Goal: Task Accomplishment & Management: Complete application form

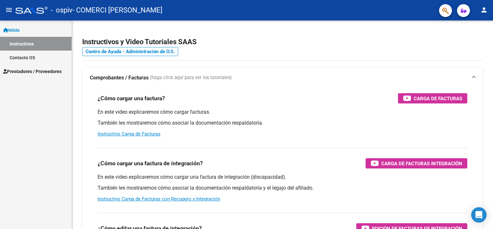
click at [39, 75] on span "Prestadores / Proveedores" at bounding box center [32, 71] width 58 height 7
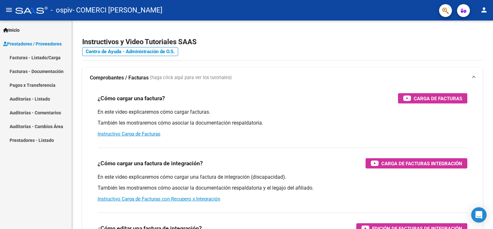
click at [27, 56] on link "Facturas - Listado/Carga" at bounding box center [36, 58] width 72 height 14
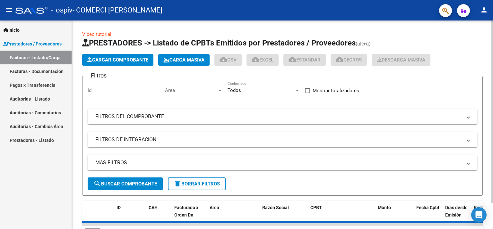
click at [117, 67] on app-list-header "PRESTADORES -> Listado de CPBTs Emitidos por Prestadores / Proveedores (alt+q) …" at bounding box center [282, 117] width 401 height 158
click at [116, 58] on span "Cargar Comprobante" at bounding box center [117, 60] width 61 height 6
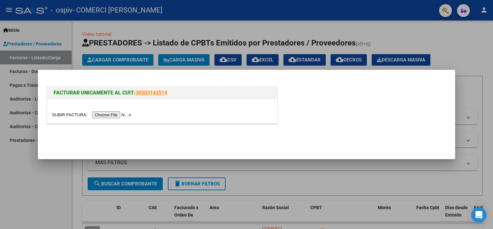
click at [108, 116] on input "file" at bounding box center [92, 115] width 81 height 7
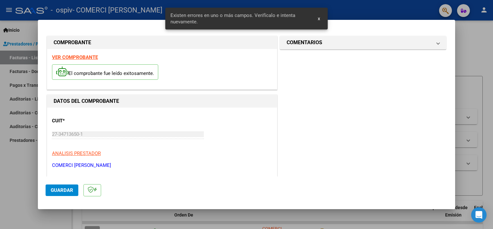
scroll to position [136, 0]
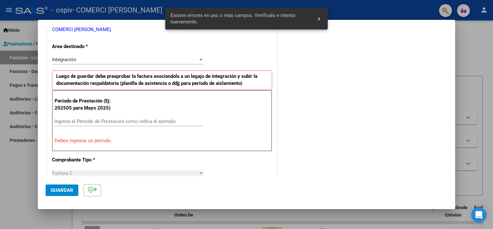
click at [119, 117] on div "Ingrese el Período de Prestación como indica el ejemplo" at bounding box center [129, 122] width 148 height 10
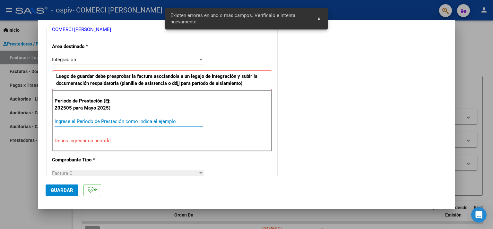
click at [118, 117] on div "Ingrese el Período de Prestación como indica el ejemplo" at bounding box center [129, 122] width 148 height 10
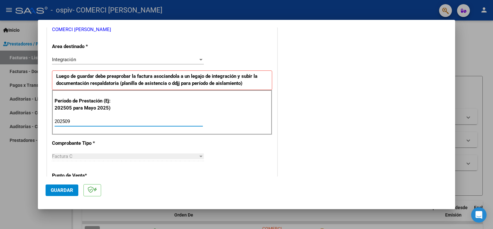
scroll to position [393, 0]
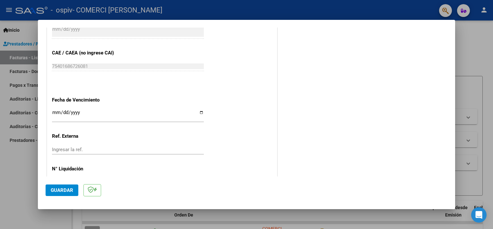
type input "202509"
click at [101, 110] on input "Ingresar la fecha" at bounding box center [128, 115] width 152 height 10
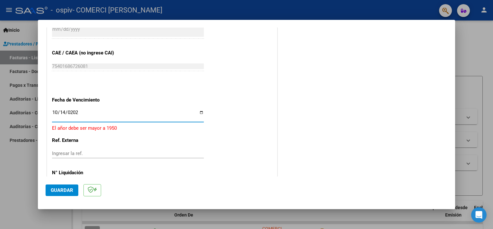
type input "2025-10-14"
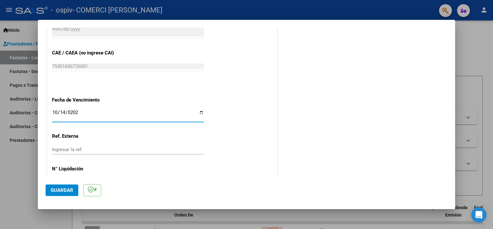
click at [62, 189] on span "Guardar" at bounding box center [62, 191] width 22 height 6
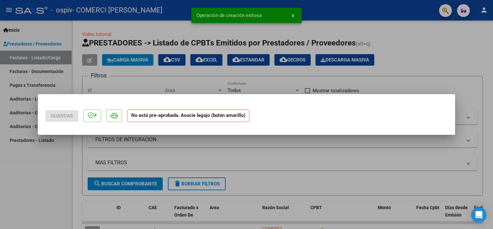
scroll to position [0, 0]
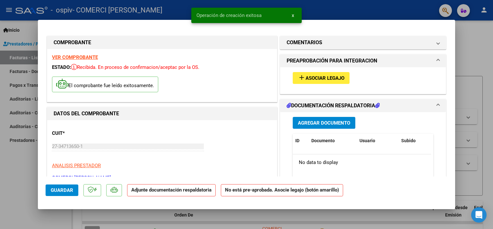
click at [314, 77] on span "Asociar Legajo" at bounding box center [325, 78] width 39 height 6
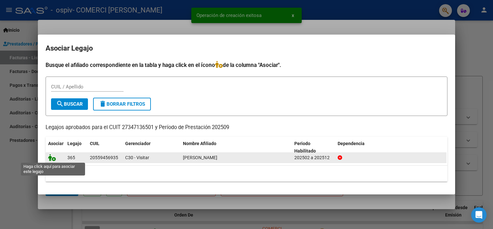
click at [52, 159] on icon at bounding box center [52, 157] width 8 height 7
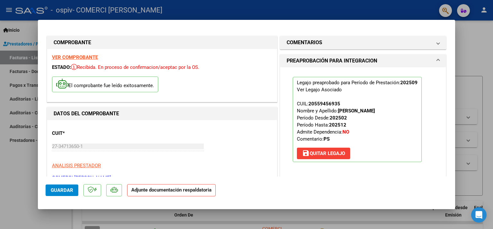
scroll to position [64, 0]
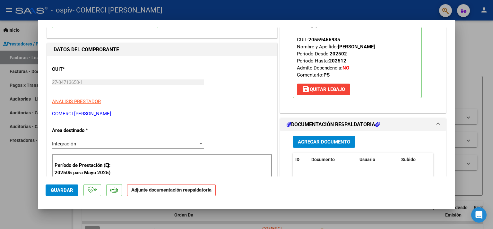
click at [309, 145] on button "Agregar Documento" at bounding box center [324, 142] width 63 height 12
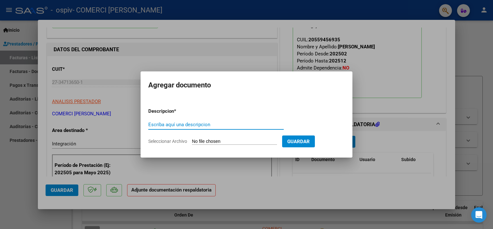
click at [236, 125] on input "Escriba aquí una descripcion" at bounding box center [215, 125] width 135 height 6
type input "Planilla de asistencia"
click at [227, 144] on input "Seleccionar Archivo" at bounding box center [234, 142] width 85 height 6
type input "C:\fakepath\Planilla de asistencia.pdf"
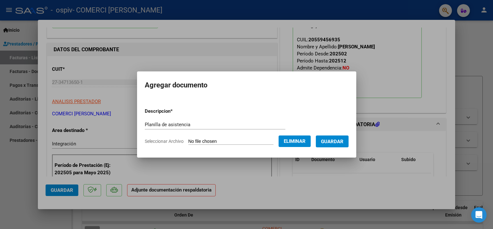
click at [340, 145] on button "Guardar" at bounding box center [332, 142] width 33 height 12
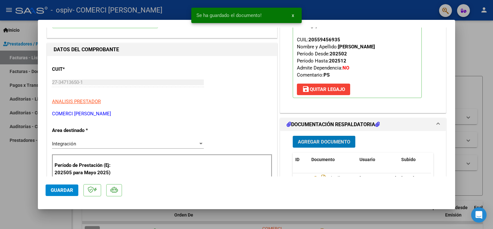
click at [311, 145] on button "Agregar Documento" at bounding box center [324, 142] width 63 height 12
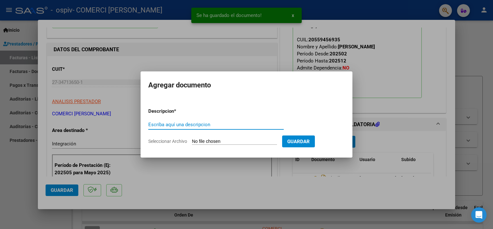
click at [166, 127] on input "Escriba aquí una descripcion" at bounding box center [215, 125] width 135 height 6
type input "Presupuesto aprobado"
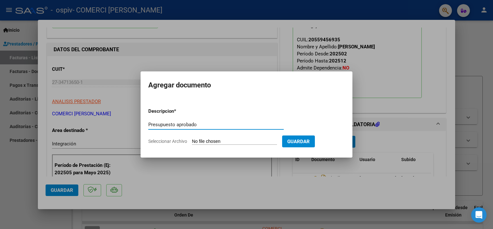
click at [211, 141] on input "Seleccionar Archivo" at bounding box center [234, 142] width 85 height 6
type input "C:\fakepath\Autorizacion.pdf"
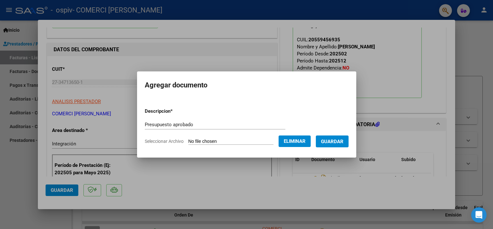
click at [335, 143] on span "Guardar" at bounding box center [332, 142] width 22 height 6
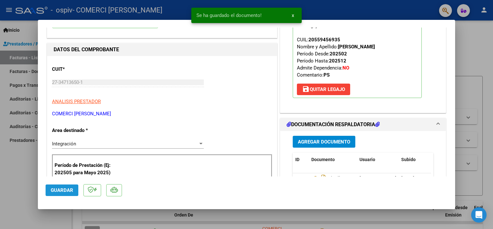
click at [63, 193] on span "Guardar" at bounding box center [62, 191] width 22 height 6
click at [27, 160] on div at bounding box center [246, 114] width 493 height 229
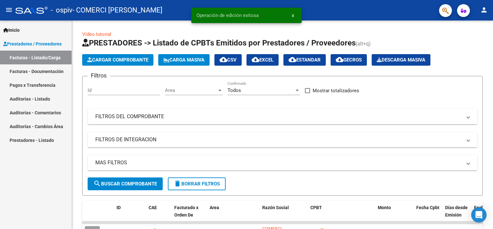
click at [484, 10] on mat-icon "person" at bounding box center [484, 10] width 8 height 8
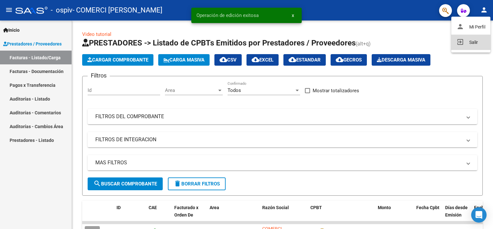
click at [469, 42] on button "exit_to_app Salir" at bounding box center [470, 42] width 39 height 15
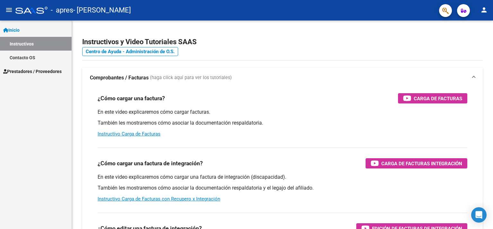
click at [26, 72] on span "Prestadores / Proveedores" at bounding box center [32, 71] width 58 height 7
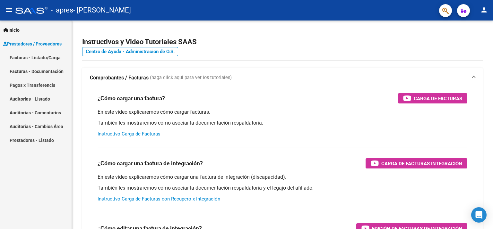
click at [21, 57] on link "Facturas - Listado/Carga" at bounding box center [36, 58] width 72 height 14
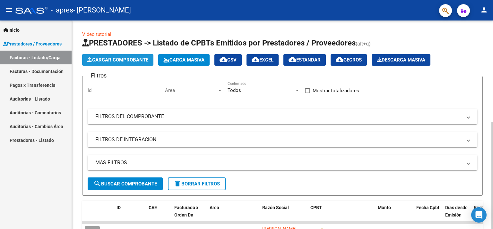
click at [119, 62] on span "Cargar Comprobante" at bounding box center [117, 60] width 61 height 6
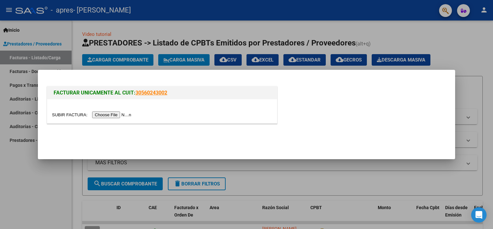
click at [99, 116] on input "file" at bounding box center [92, 115] width 81 height 7
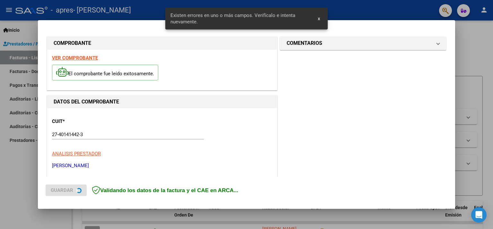
scroll to position [136, 0]
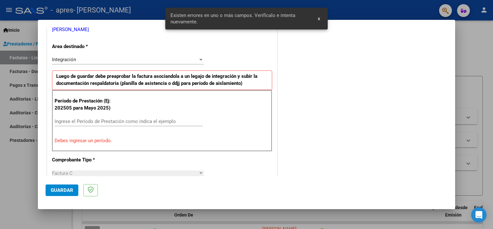
click at [96, 123] on input "Ingrese el Período de Prestación como indica el ejemplo" at bounding box center [129, 122] width 148 height 6
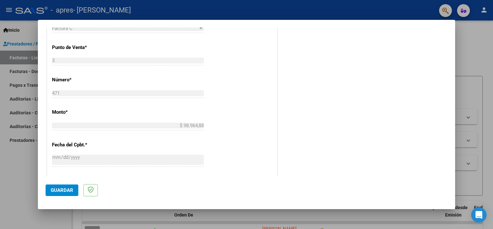
scroll to position [361, 0]
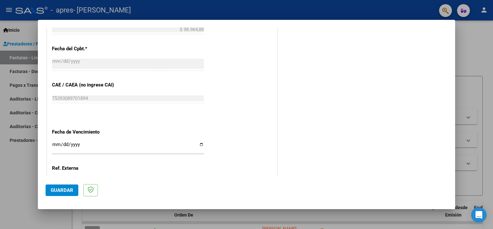
type input "202509"
click at [95, 141] on div "Ingresar la fecha" at bounding box center [128, 148] width 152 height 14
type input "2025-10-11"
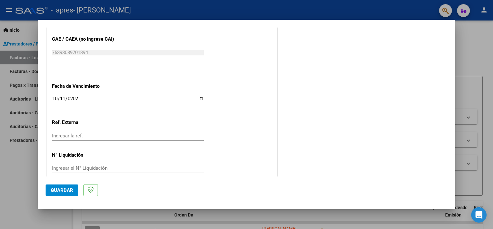
click at [60, 191] on span "Guardar" at bounding box center [62, 191] width 22 height 6
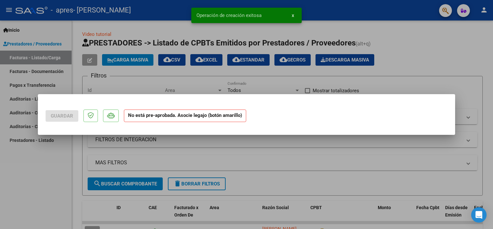
scroll to position [0, 0]
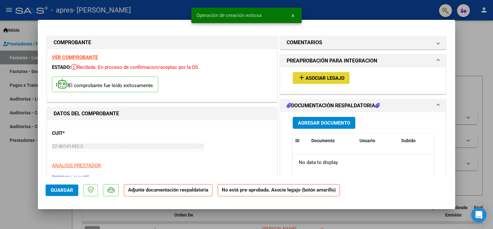
click at [299, 77] on mat-icon "add" at bounding box center [302, 78] width 8 height 8
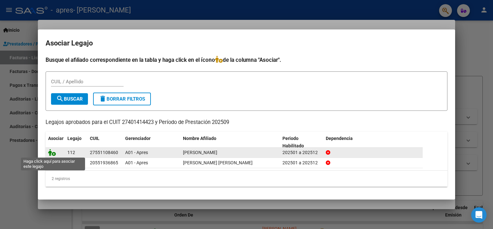
click at [48, 151] on icon at bounding box center [52, 152] width 8 height 7
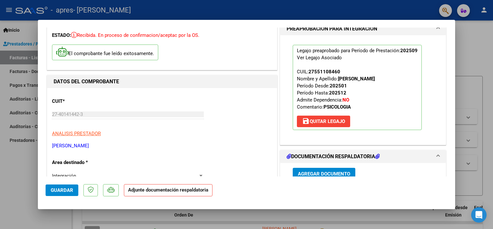
scroll to position [96, 0]
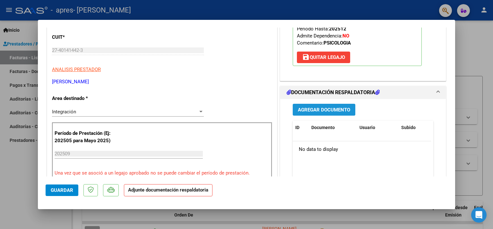
click at [314, 107] on span "Agregar Documento" at bounding box center [324, 110] width 52 height 6
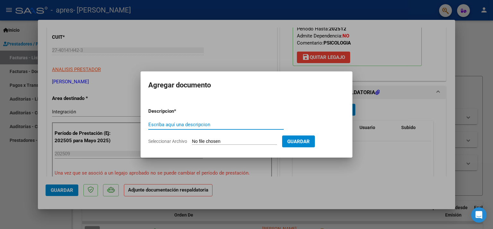
click at [196, 124] on input "Escriba aquí una descripcion" at bounding box center [215, 125] width 135 height 6
type input "Planilla de asistencia"
click at [205, 141] on input "Seleccionar Archivo" at bounding box center [234, 142] width 85 height 6
type input "C:\fakepath\Planilla de asistencia.pdf"
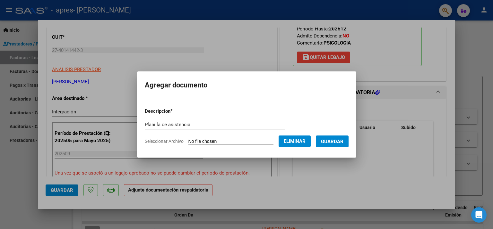
click at [334, 142] on span "Guardar" at bounding box center [332, 142] width 22 height 6
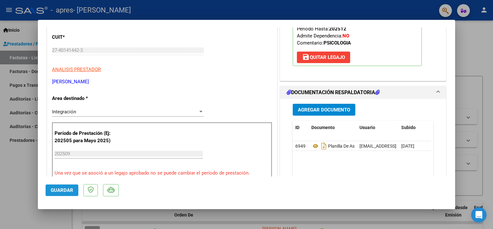
click at [55, 192] on span "Guardar" at bounding box center [62, 191] width 22 height 6
click at [50, 194] on button "Guardar" at bounding box center [62, 191] width 33 height 12
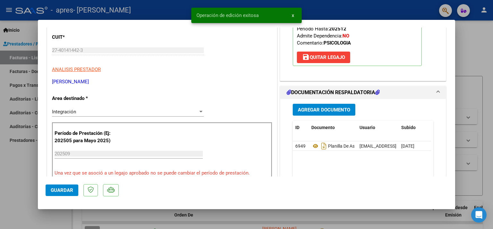
click at [31, 194] on div at bounding box center [246, 114] width 493 height 229
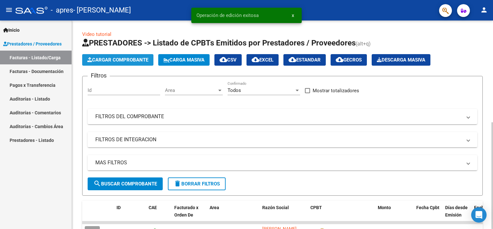
click at [102, 58] on span "Cargar Comprobante" at bounding box center [117, 60] width 61 height 6
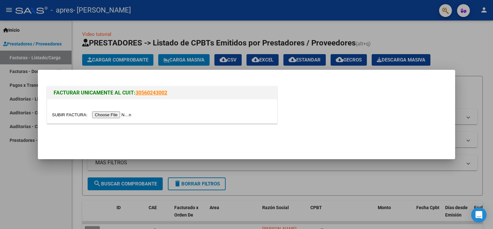
click at [112, 116] on input "file" at bounding box center [92, 115] width 81 height 7
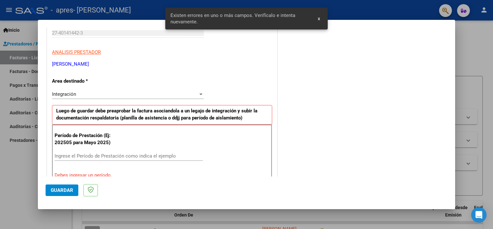
scroll to position [136, 0]
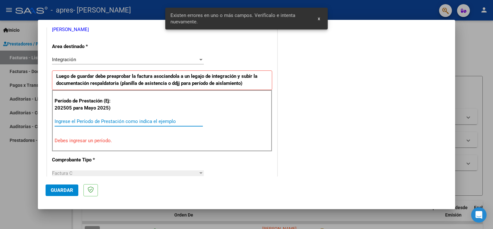
click at [129, 121] on input "Ingrese el Período de Prestación como indica el ejemplo" at bounding box center [129, 122] width 148 height 6
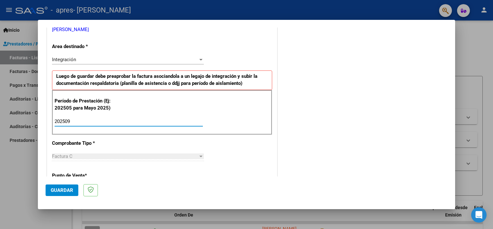
type input "202509"
drag, startPoint x: 0, startPoint y: 51, endPoint x: 362, endPoint y: 120, distance: 368.2
click at [362, 120] on div "COMENTARIOS Comentarios del Prestador / Gerenciador:" at bounding box center [363, 178] width 169 height 558
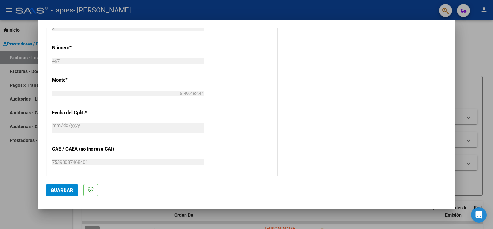
scroll to position [361, 0]
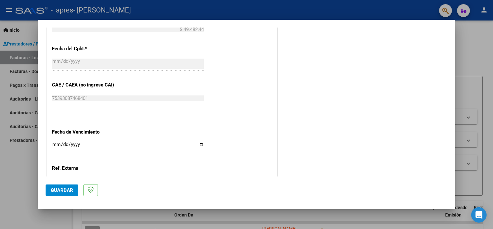
click at [117, 142] on input "Ingresar la fecha" at bounding box center [128, 147] width 152 height 10
type input "2025-10-11"
click at [65, 192] on span "Guardar" at bounding box center [62, 191] width 22 height 6
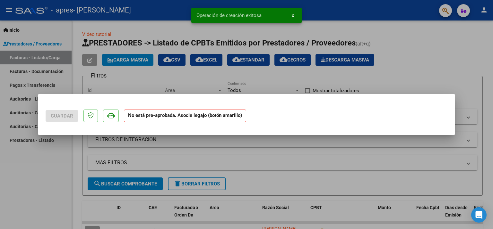
scroll to position [0, 0]
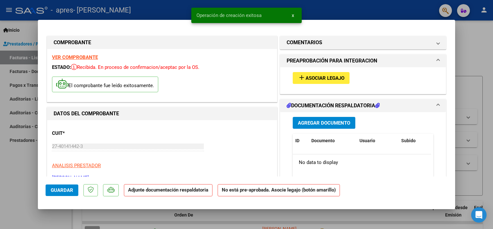
click at [308, 79] on span "Asociar Legajo" at bounding box center [325, 78] width 39 height 6
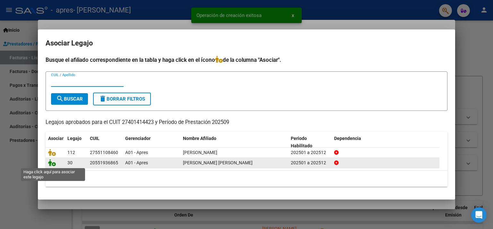
click at [54, 162] on icon at bounding box center [52, 163] width 8 height 7
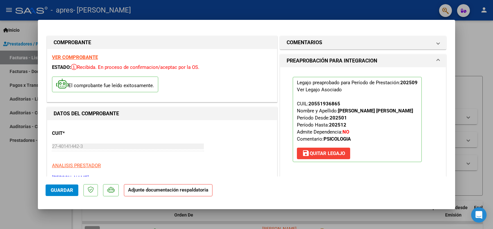
scroll to position [64, 0]
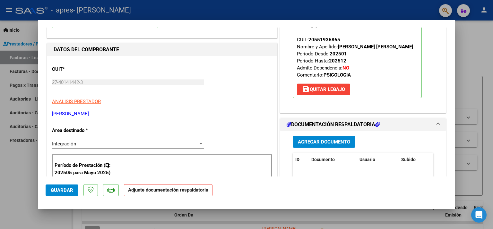
click at [313, 145] on button "Agregar Documento" at bounding box center [324, 142] width 63 height 12
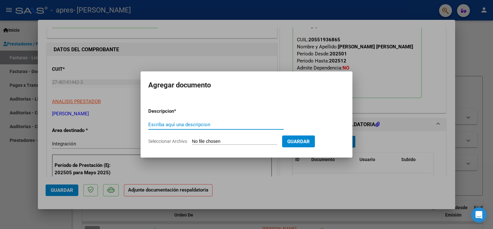
click at [163, 124] on input "Escriba aquí una descripcion" at bounding box center [215, 125] width 135 height 6
type input "Planilla de asistencia"
click at [215, 142] on input "Seleccionar Archivo" at bounding box center [234, 142] width 85 height 6
type input "C:\fakepath\Planilla de asistencia.pdf"
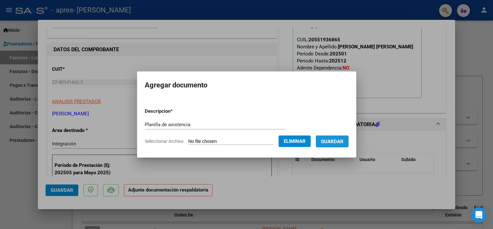
click at [339, 146] on button "Guardar" at bounding box center [332, 142] width 33 height 12
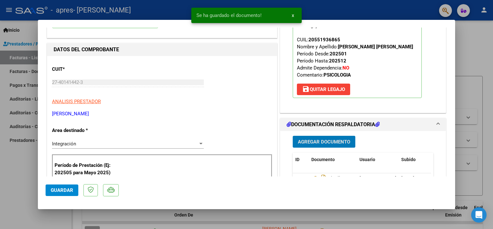
click at [60, 194] on button "Guardar" at bounding box center [62, 191] width 33 height 12
click at [13, 177] on div at bounding box center [246, 114] width 493 height 229
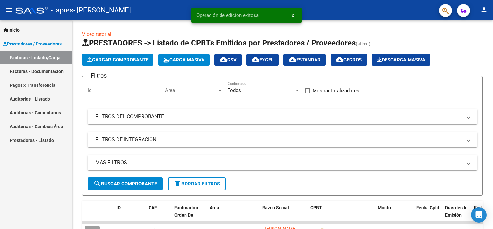
click at [485, 10] on mat-icon "person" at bounding box center [484, 10] width 8 height 8
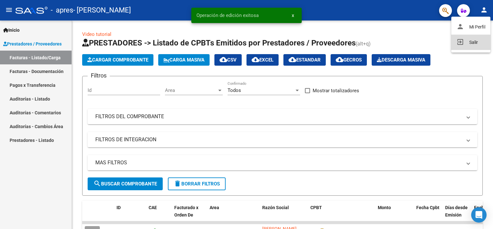
click at [467, 43] on button "exit_to_app Salir" at bounding box center [470, 42] width 39 height 15
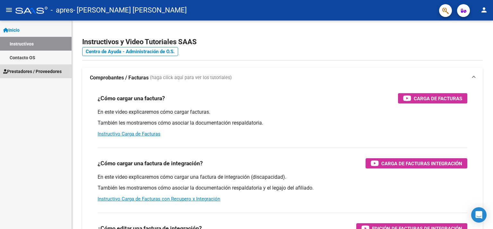
click at [18, 75] on span "Prestadores / Proveedores" at bounding box center [32, 71] width 58 height 7
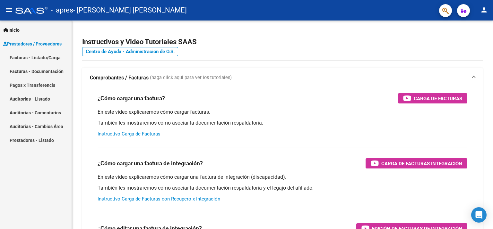
click at [23, 57] on link "Facturas - Listado/Carga" at bounding box center [36, 58] width 72 height 14
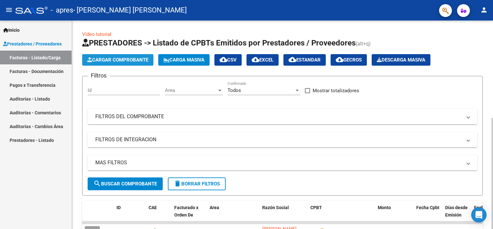
click at [115, 62] on span "Cargar Comprobante" at bounding box center [117, 60] width 61 height 6
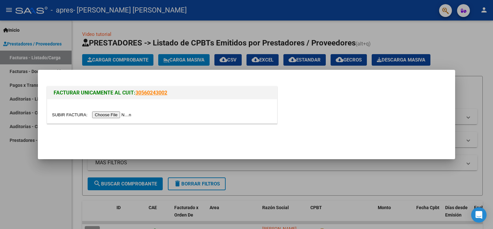
click at [109, 114] on input "file" at bounding box center [92, 115] width 81 height 7
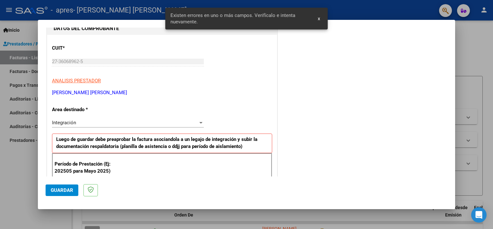
scroll to position [136, 0]
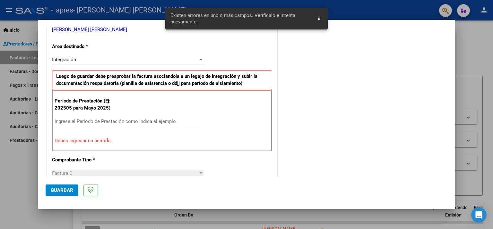
click at [64, 121] on input "Ingrese el Período de Prestación como indica el ejemplo" at bounding box center [129, 122] width 148 height 6
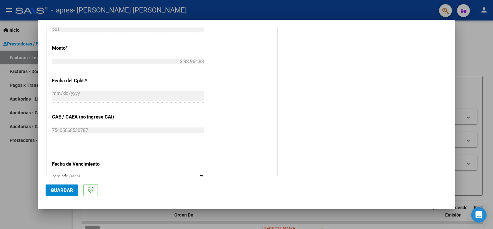
scroll to position [361, 0]
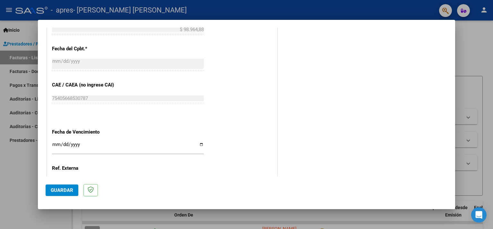
type input "202509"
click at [108, 143] on div "Ingresar la fecha" at bounding box center [128, 148] width 152 height 14
type input "2025-10-14"
click at [66, 191] on span "Guardar" at bounding box center [62, 191] width 22 height 6
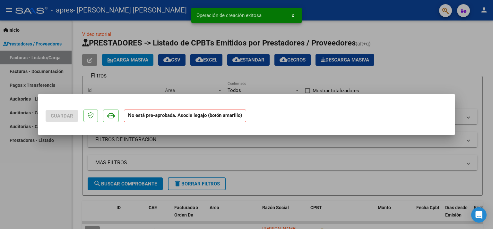
scroll to position [0, 0]
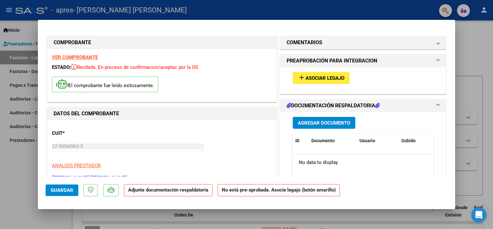
click at [311, 80] on span "Asociar Legajo" at bounding box center [325, 78] width 39 height 6
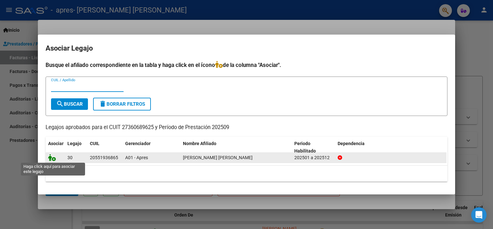
click at [49, 159] on icon at bounding box center [52, 157] width 8 height 7
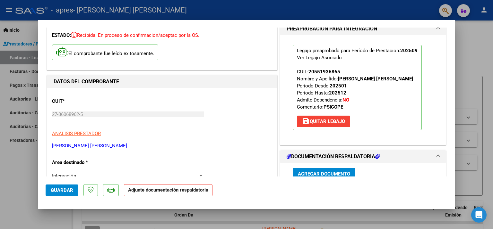
scroll to position [64, 0]
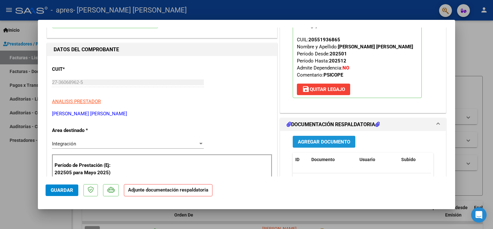
click at [315, 145] on button "Agregar Documento" at bounding box center [324, 142] width 63 height 12
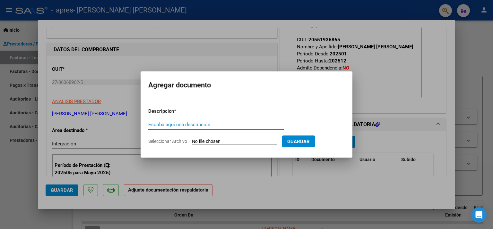
click at [201, 125] on input "Escriba aquí una descripcion" at bounding box center [215, 125] width 135 height 6
type input "Planilla de asistencia"
click at [211, 142] on input "Seleccionar Archivo" at bounding box center [234, 142] width 85 height 6
type input "C:\fakepath\Planilla de asistencia.pdf"
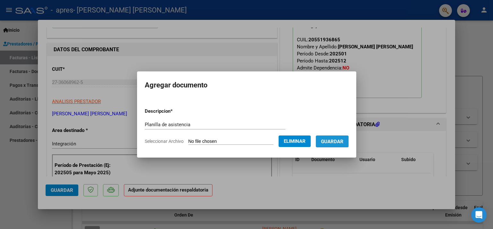
click at [336, 145] on button "Guardar" at bounding box center [332, 142] width 33 height 12
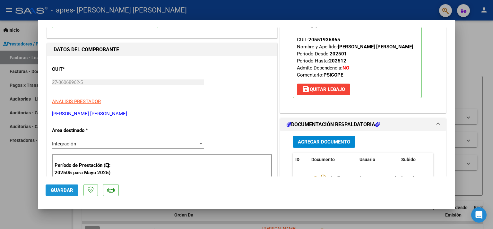
click at [73, 189] on button "Guardar" at bounding box center [62, 191] width 33 height 12
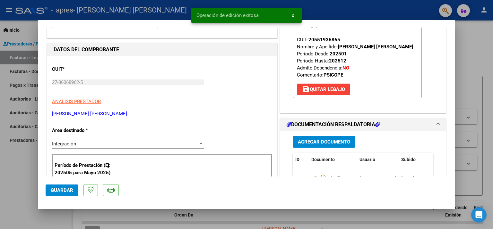
click at [4, 182] on div at bounding box center [246, 114] width 493 height 229
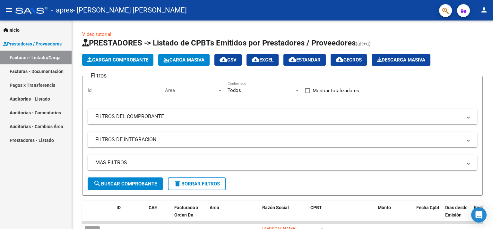
click at [480, 13] on mat-icon "person" at bounding box center [484, 10] width 8 height 8
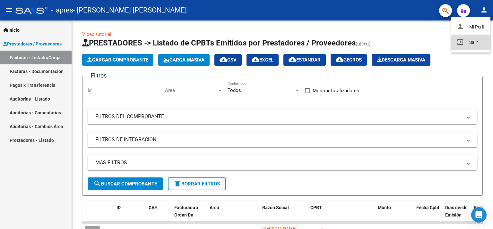
click at [467, 42] on button "exit_to_app Salir" at bounding box center [470, 42] width 39 height 15
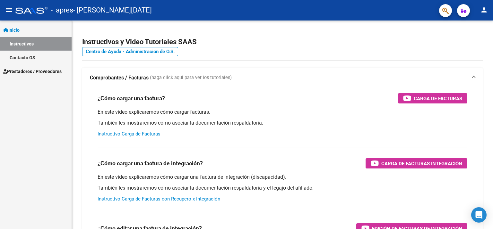
click at [30, 74] on span "Prestadores / Proveedores" at bounding box center [32, 71] width 58 height 7
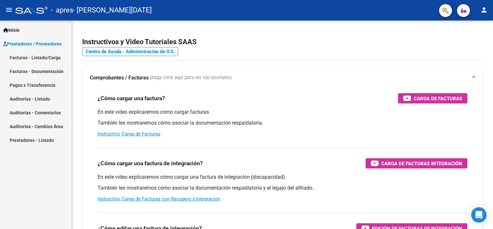
click at [17, 57] on link "Facturas - Listado/Carga" at bounding box center [36, 58] width 72 height 14
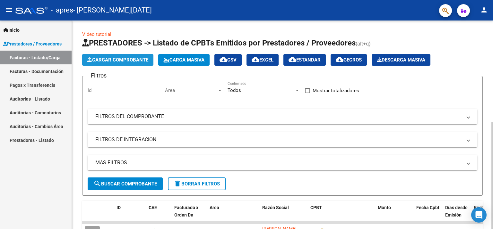
click at [105, 56] on button "Cargar Comprobante" at bounding box center [117, 60] width 71 height 12
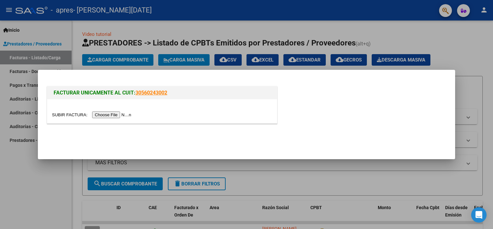
click at [109, 116] on input "file" at bounding box center [92, 115] width 81 height 7
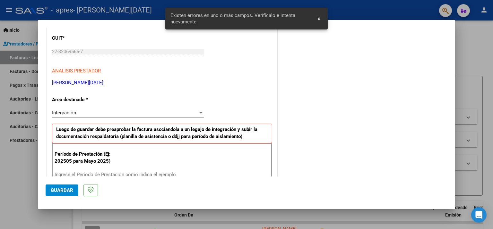
scroll to position [136, 0]
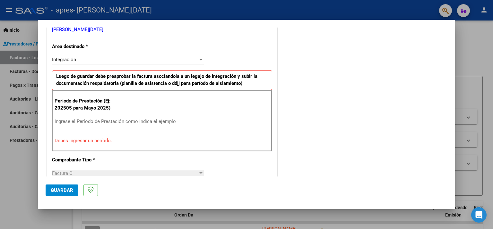
click at [137, 120] on input "Ingrese el Período de Prestación como indica el ejemplo" at bounding box center [129, 122] width 148 height 6
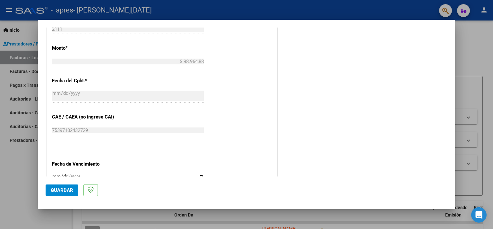
scroll to position [393, 0]
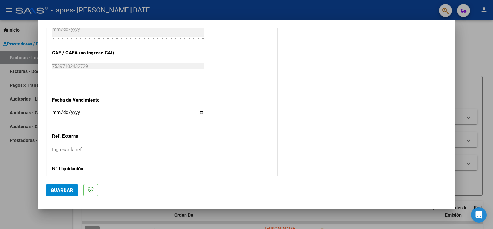
type input "202509"
click at [98, 110] on input "Ingresar la fecha" at bounding box center [128, 115] width 152 height 10
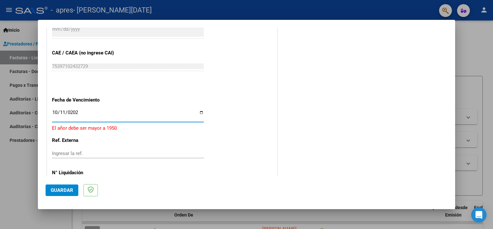
type input "[DATE]"
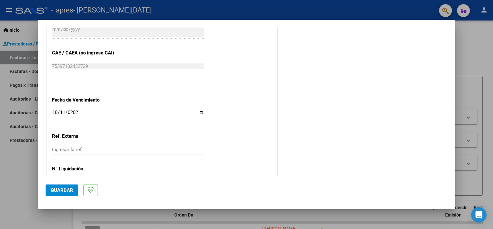
click at [65, 189] on span "Guardar" at bounding box center [62, 191] width 22 height 6
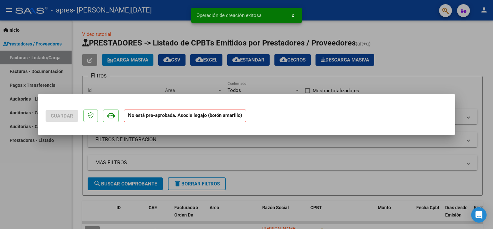
scroll to position [0, 0]
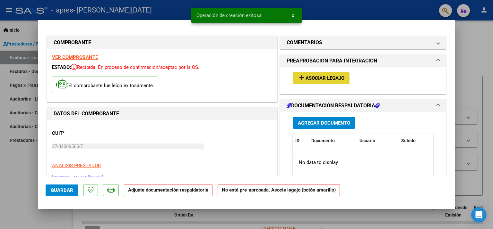
click at [310, 77] on span "Asociar Legajo" at bounding box center [325, 78] width 39 height 6
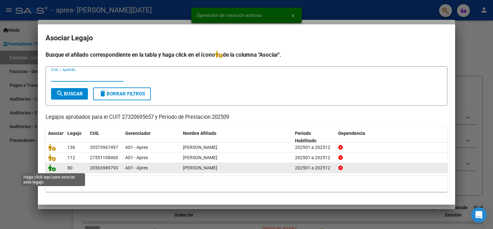
click at [48, 169] on icon at bounding box center [52, 168] width 8 height 7
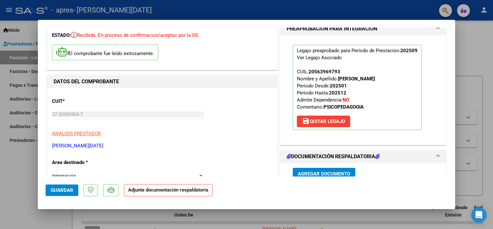
scroll to position [96, 0]
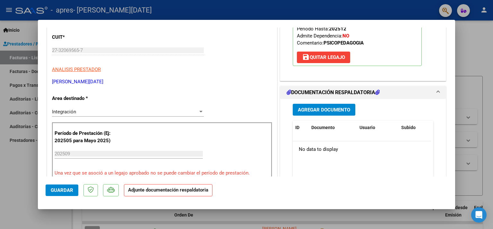
click at [331, 116] on div "Agregar Documento ID Documento Usuario Subido Acción No data to display 0 total…" at bounding box center [363, 163] width 150 height 128
click at [330, 113] on button "Agregar Documento" at bounding box center [324, 110] width 63 height 12
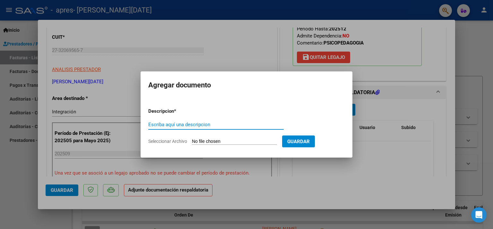
click at [204, 123] on input "Escriba aquí una descripcion" at bounding box center [215, 125] width 135 height 6
type input "Planilla de asistencia"
click at [218, 143] on input "Seleccionar Archivo" at bounding box center [234, 142] width 85 height 6
type input "C:\fakepath\Planilla de asistencia.pdf"
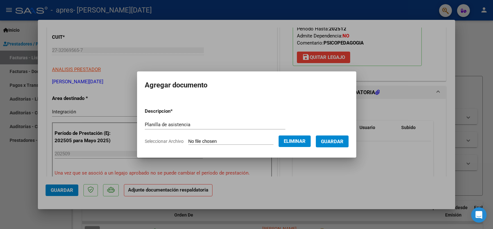
click at [338, 148] on form "Descripcion * Planilla de asistencia Escriba aquí una descripcion Seleccionar A…" at bounding box center [247, 126] width 204 height 47
click at [337, 145] on button "Guardar" at bounding box center [332, 142] width 33 height 12
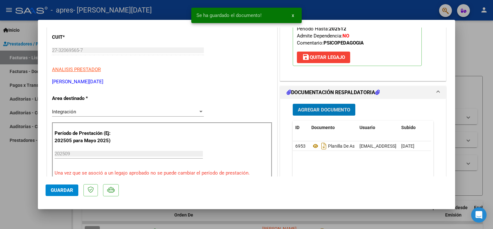
click at [57, 194] on button "Guardar" at bounding box center [62, 191] width 33 height 12
click at [9, 171] on div at bounding box center [246, 114] width 493 height 229
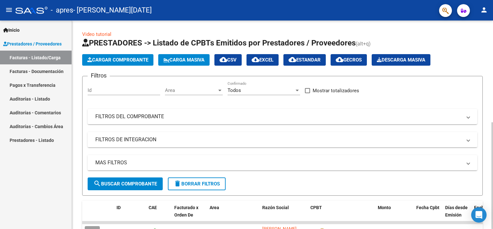
click at [114, 60] on span "Cargar Comprobante" at bounding box center [117, 60] width 61 height 6
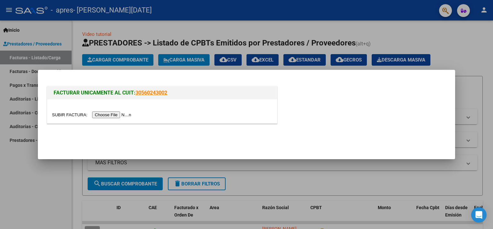
click at [106, 116] on input "file" at bounding box center [92, 115] width 81 height 7
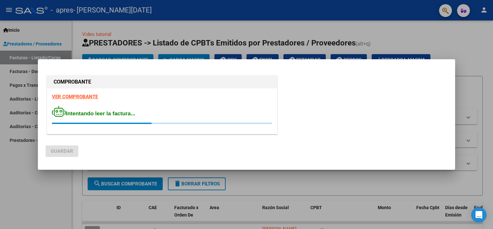
click at [6, 160] on div at bounding box center [246, 114] width 493 height 229
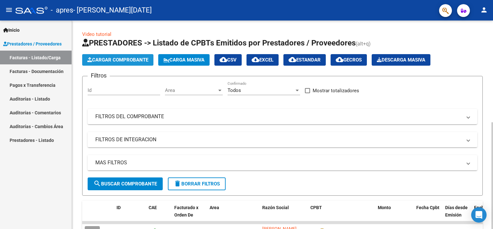
click at [108, 63] on button "Cargar Comprobante" at bounding box center [117, 60] width 71 height 12
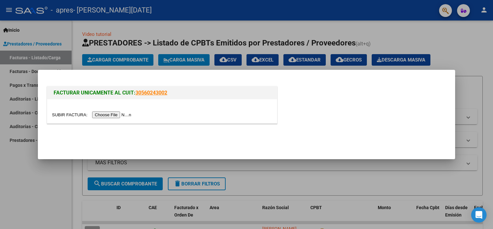
click at [105, 113] on input "file" at bounding box center [92, 115] width 81 height 7
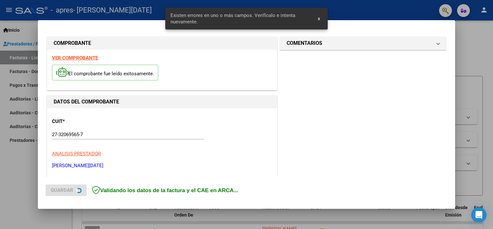
scroll to position [136, 0]
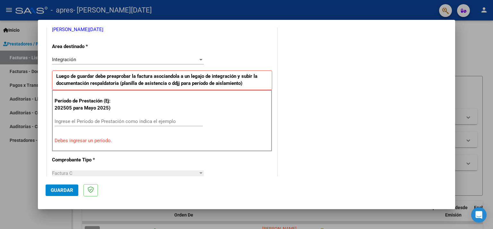
click at [92, 124] on div "Ingrese el Período de Prestación como indica el ejemplo" at bounding box center [129, 122] width 148 height 10
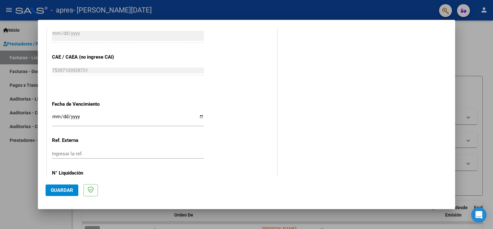
scroll to position [393, 0]
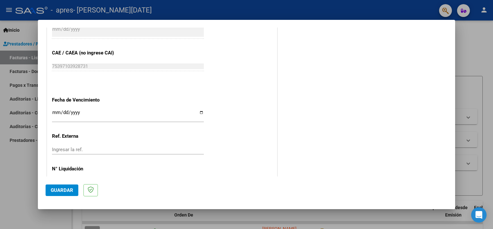
type input "202509"
click at [88, 110] on input "Ingresar la fecha" at bounding box center [128, 115] width 152 height 10
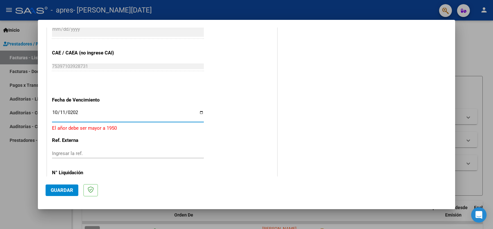
type input "2025-10-11"
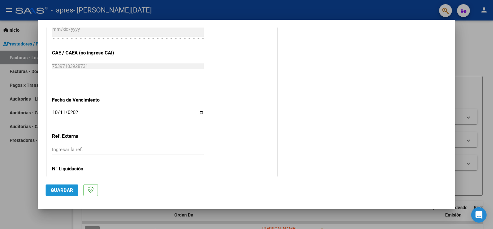
click at [59, 195] on button "Guardar" at bounding box center [62, 191] width 33 height 12
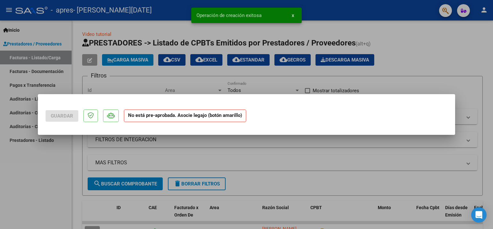
scroll to position [0, 0]
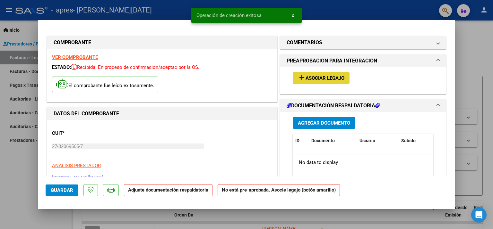
click at [318, 83] on button "add Asociar Legajo" at bounding box center [321, 78] width 57 height 12
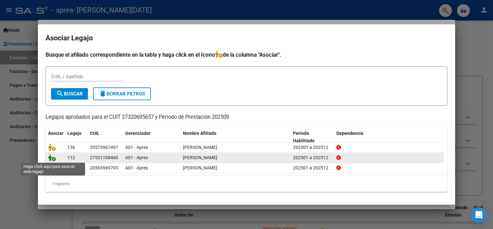
click at [49, 160] on icon at bounding box center [52, 157] width 8 height 7
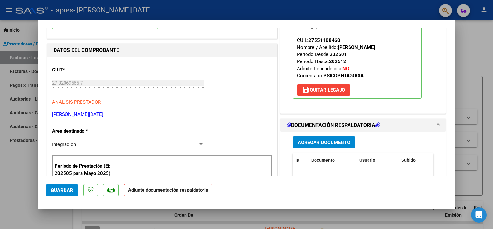
scroll to position [64, 0]
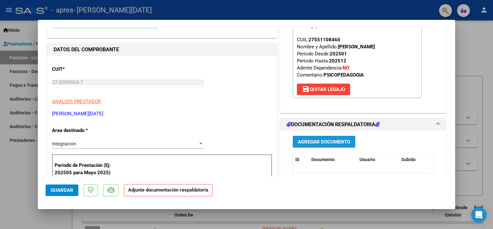
click at [316, 144] on span "Agregar Documento" at bounding box center [324, 142] width 52 height 6
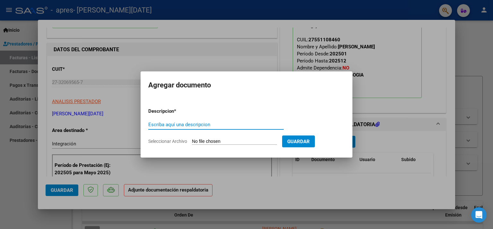
click at [171, 125] on input "Escriba aquí una descripcion" at bounding box center [215, 125] width 135 height 6
type input "Planilla de asistencia"
click at [217, 142] on input "Seleccionar Archivo" at bounding box center [234, 142] width 85 height 6
type input "C:\fakepath\Planilla de asistencia.pdf"
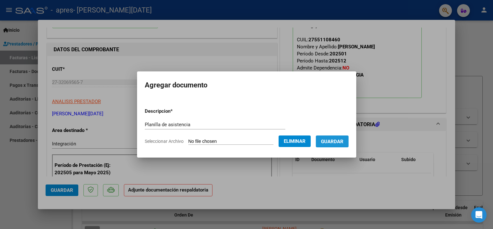
click at [343, 141] on span "Guardar" at bounding box center [332, 142] width 22 height 6
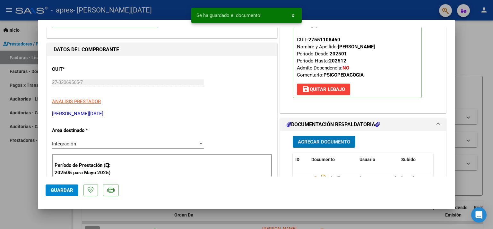
click at [58, 189] on span "Guardar" at bounding box center [62, 191] width 22 height 6
click at [17, 180] on div at bounding box center [246, 114] width 493 height 229
type input "$ 0,00"
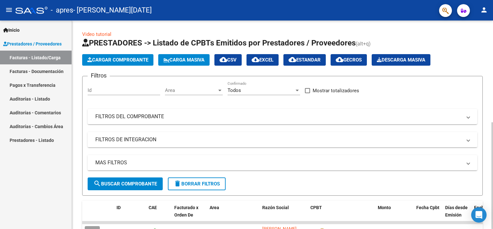
click at [97, 61] on span "Cargar Comprobante" at bounding box center [117, 60] width 61 height 6
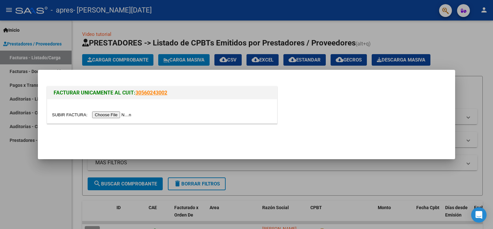
click at [108, 115] on input "file" at bounding box center [92, 115] width 81 height 7
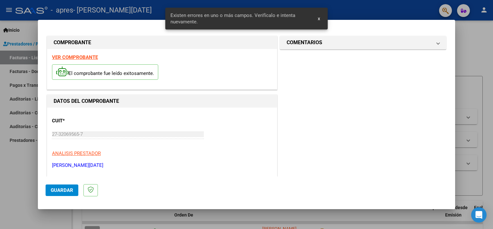
scroll to position [136, 0]
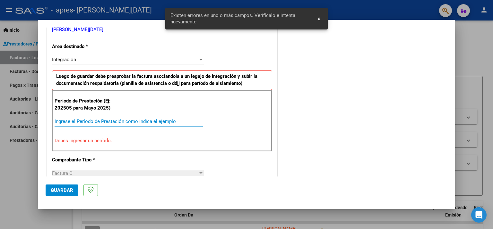
click at [125, 122] on input "Ingrese el Período de Prestación como indica el ejemplo" at bounding box center [129, 122] width 148 height 6
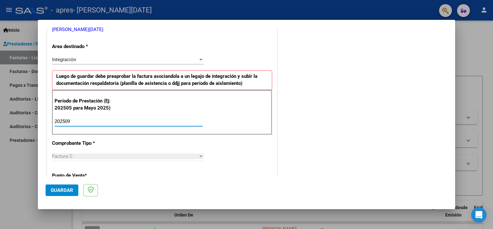
type input "202509"
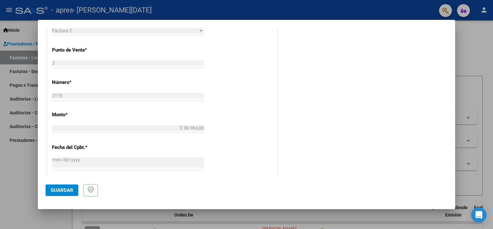
scroll to position [393, 0]
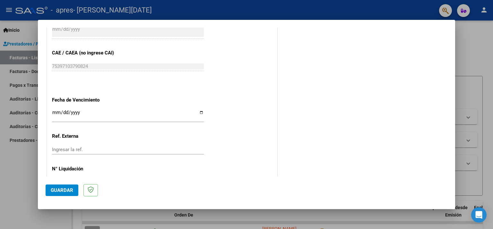
click at [102, 110] on input "Ingresar la fecha" at bounding box center [128, 115] width 152 height 10
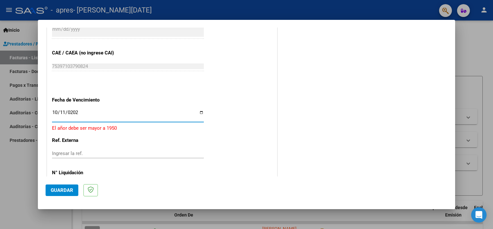
type input "2025-10-11"
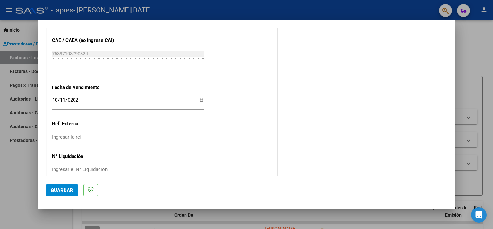
scroll to position [407, 0]
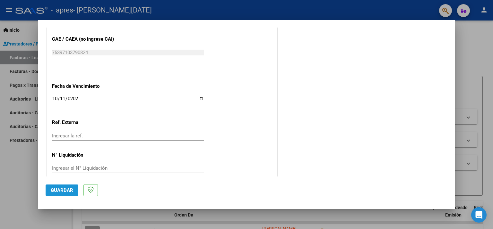
click at [59, 192] on span "Guardar" at bounding box center [62, 191] width 22 height 6
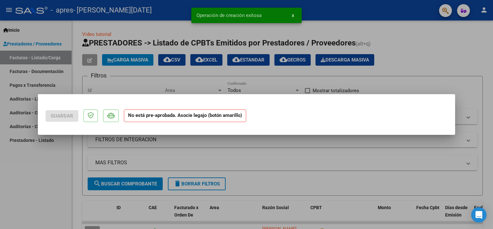
scroll to position [0, 0]
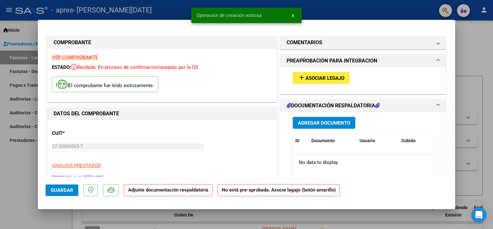
click at [312, 84] on div "add Asociar Legajo" at bounding box center [363, 78] width 150 height 22
click at [312, 81] on span "Asociar Legajo" at bounding box center [325, 78] width 39 height 6
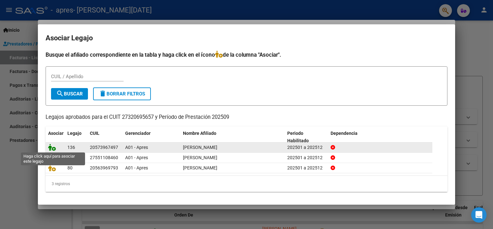
click at [50, 147] on icon at bounding box center [52, 147] width 8 height 7
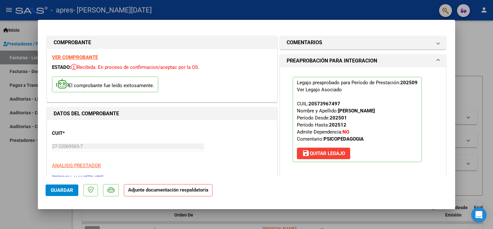
scroll to position [64, 0]
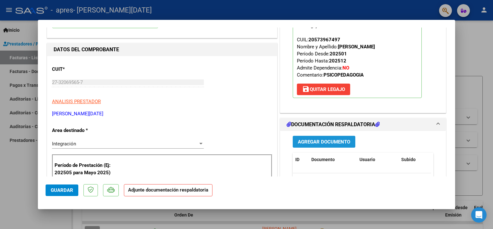
click at [320, 140] on span "Agregar Documento" at bounding box center [324, 142] width 52 height 6
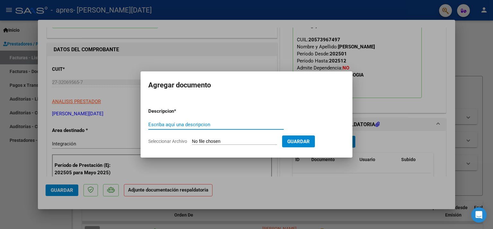
click at [211, 127] on input "Escriba aquí una descripcion" at bounding box center [215, 125] width 135 height 6
type input "Planilla de asistencia"
click at [214, 141] on input "Seleccionar Archivo" at bounding box center [234, 142] width 85 height 6
type input "C:\fakepath\Planilla de asistencia.pdf"
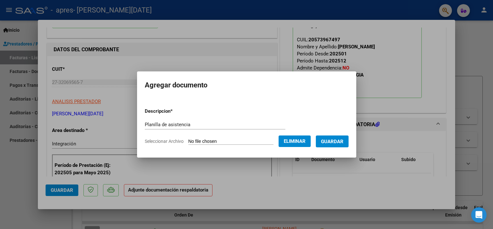
click at [337, 147] on button "Guardar" at bounding box center [332, 142] width 33 height 12
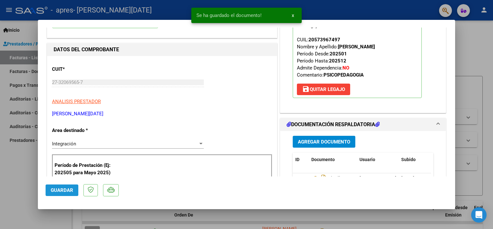
click at [67, 191] on span "Guardar" at bounding box center [62, 191] width 22 height 6
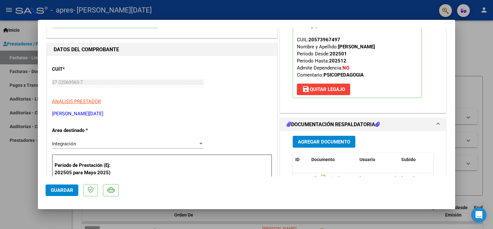
click at [15, 178] on div at bounding box center [246, 114] width 493 height 229
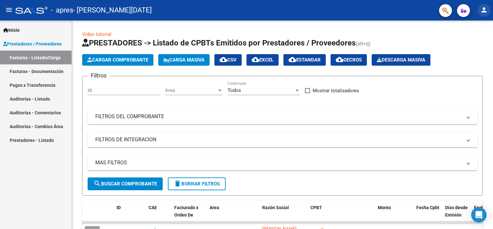
click at [487, 9] on mat-icon "person" at bounding box center [484, 10] width 8 height 8
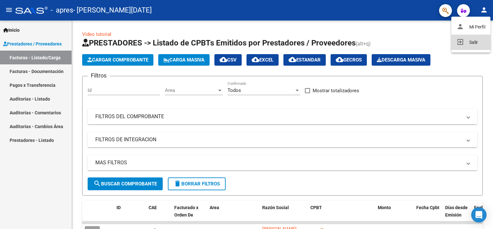
click at [470, 41] on button "exit_to_app Salir" at bounding box center [470, 42] width 39 height 15
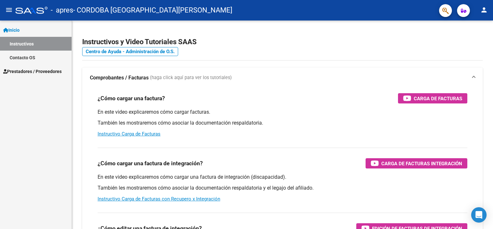
click at [17, 71] on span "Prestadores / Proveedores" at bounding box center [32, 71] width 58 height 7
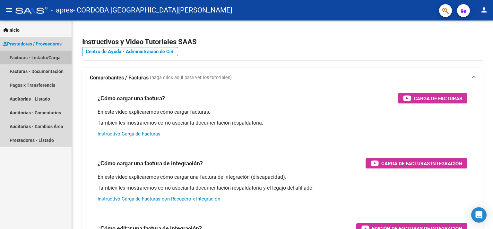
click at [29, 55] on link "Facturas - Listado/Carga" at bounding box center [36, 58] width 72 height 14
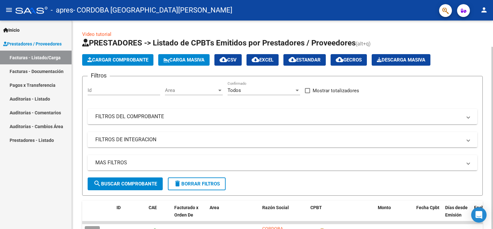
click at [107, 60] on span "Cargar Comprobante" at bounding box center [117, 60] width 61 height 6
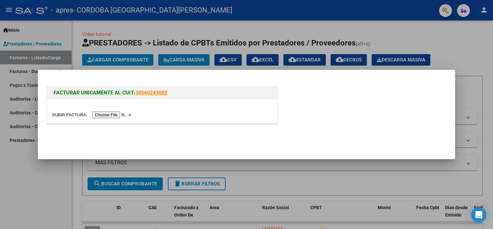
click at [105, 115] on input "file" at bounding box center [92, 115] width 81 height 7
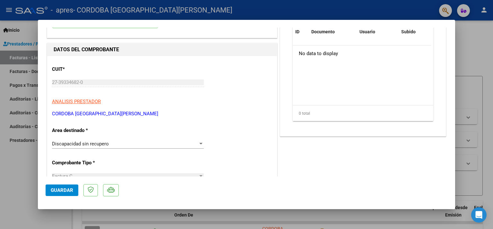
scroll to position [128, 0]
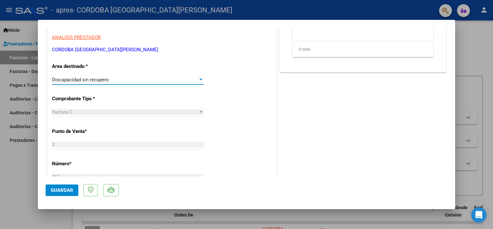
click at [150, 82] on div "Discapacidad sin recupero" at bounding box center [125, 80] width 146 height 6
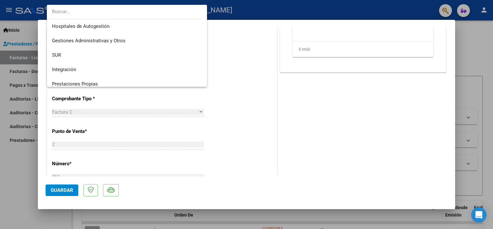
scroll to position [47, 0]
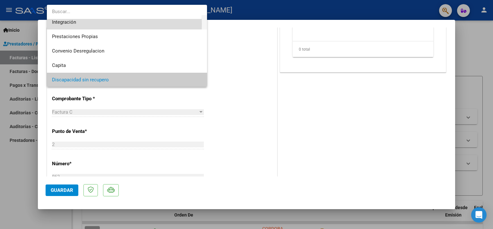
click at [96, 24] on span "Integración" at bounding box center [127, 22] width 150 height 14
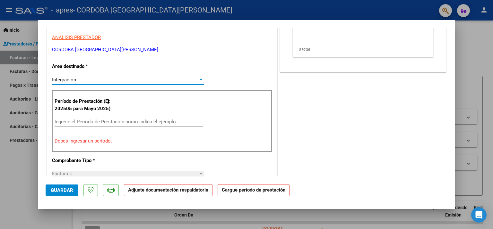
scroll to position [43, 0]
drag, startPoint x: 92, startPoint y: 122, endPoint x: 100, endPoint y: 121, distance: 8.1
click at [92, 122] on input "Ingrese el Período de Prestación como indica el ejemplo" at bounding box center [129, 122] width 148 height 6
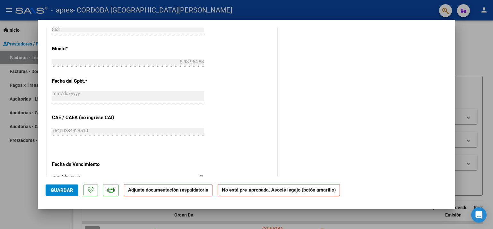
scroll to position [353, 0]
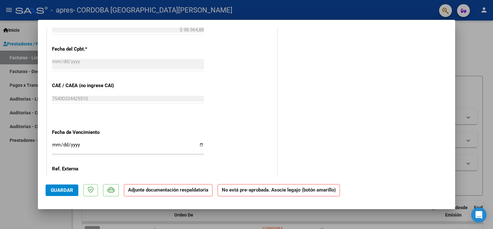
type input "202509"
click at [94, 142] on input "Ingresar la fecha" at bounding box center [128, 147] width 152 height 10
type input "[DATE]"
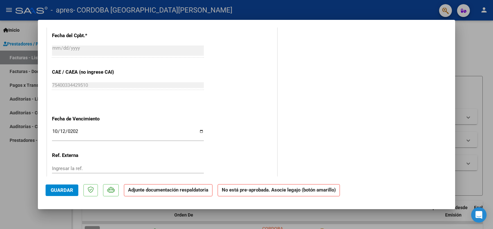
scroll to position [400, 0]
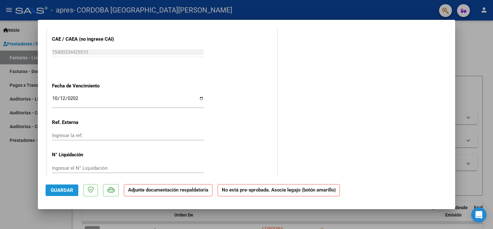
click at [57, 190] on span "Guardar" at bounding box center [62, 191] width 22 height 6
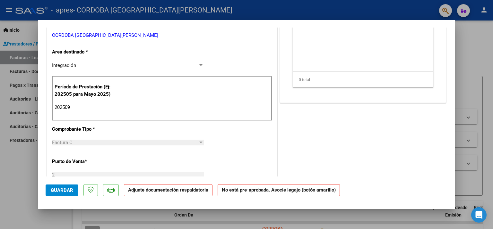
scroll to position [0, 0]
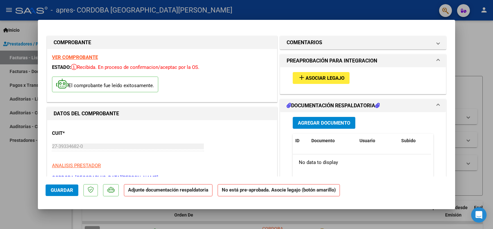
click at [302, 78] on mat-icon "add" at bounding box center [302, 78] width 8 height 8
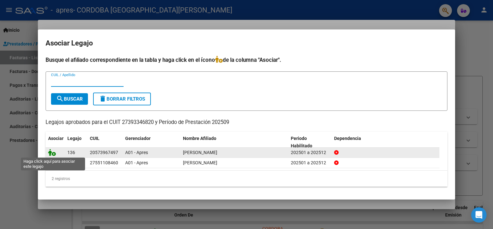
click at [51, 151] on icon at bounding box center [52, 152] width 8 height 7
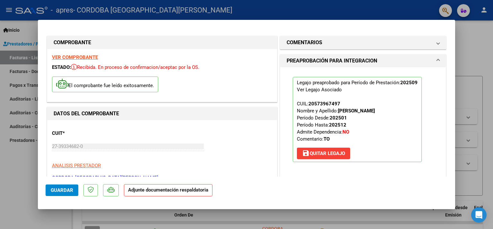
scroll to position [64, 0]
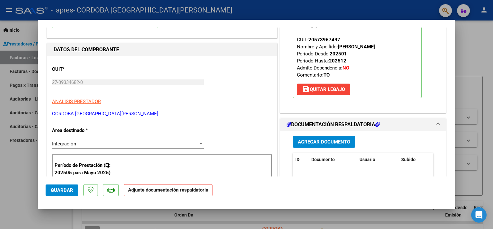
click at [325, 140] on span "Agregar Documento" at bounding box center [324, 142] width 52 height 6
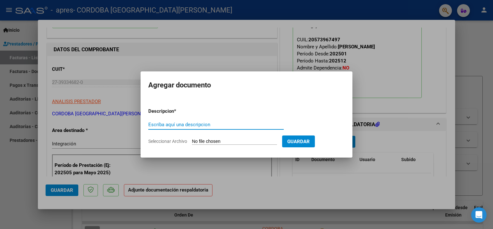
click at [205, 123] on input "Escriba aquí una descripcion" at bounding box center [215, 125] width 135 height 6
click at [173, 126] on input "Escriba aquí una descripcion" at bounding box center [215, 125] width 135 height 6
type input "Planilla de asistencia"
click at [208, 141] on input "Seleccionar Archivo" at bounding box center [234, 142] width 85 height 6
type input "C:\fakepath\Planilla de asistencia.pdf"
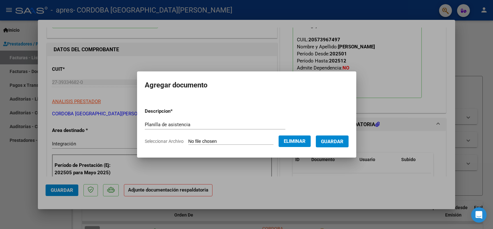
click at [343, 148] on form "Descripcion * Planilla de asistencia Escriba aquí una descripcion Seleccionar A…" at bounding box center [247, 126] width 204 height 47
click at [340, 143] on span "Guardar" at bounding box center [332, 142] width 22 height 6
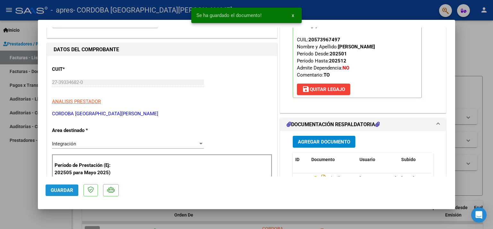
click at [63, 190] on span "Guardar" at bounding box center [62, 191] width 22 height 6
click at [20, 170] on div at bounding box center [246, 114] width 493 height 229
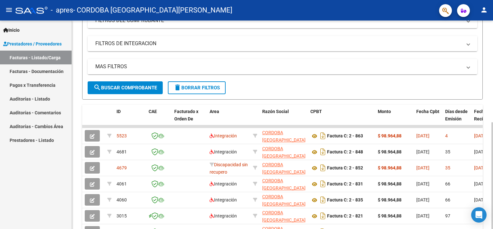
scroll to position [0, 0]
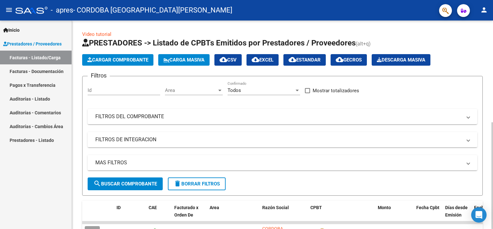
click at [105, 63] on button "Cargar Comprobante" at bounding box center [117, 60] width 71 height 12
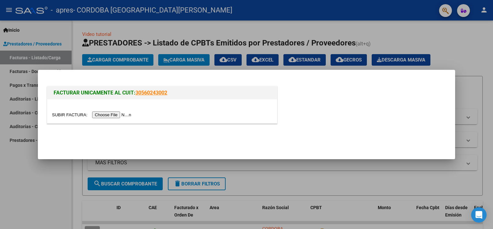
click at [113, 115] on input "file" at bounding box center [92, 115] width 81 height 7
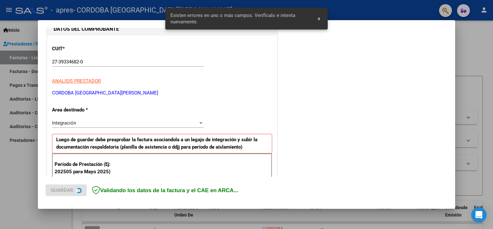
scroll to position [136, 0]
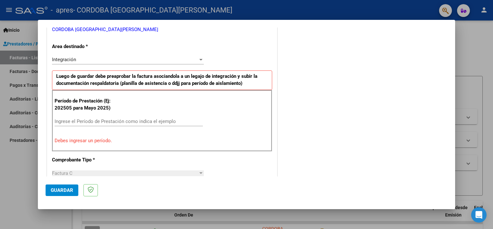
click at [77, 121] on input "Ingrese el Período de Prestación como indica el ejemplo" at bounding box center [129, 122] width 148 height 6
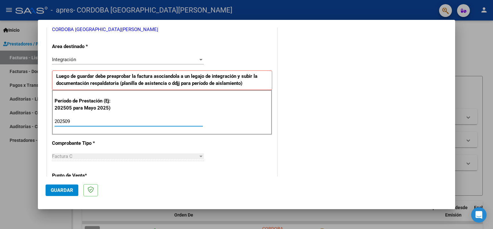
type input "202509"
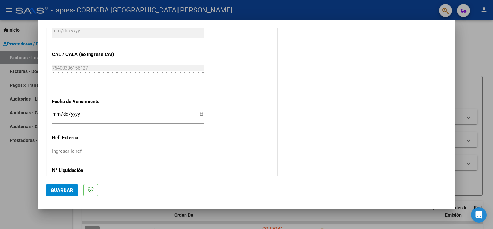
scroll to position [393, 0]
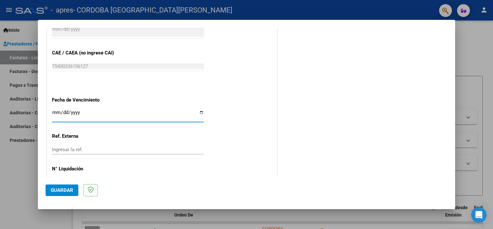
click at [96, 110] on input "Ingresar la fecha" at bounding box center [128, 115] width 152 height 10
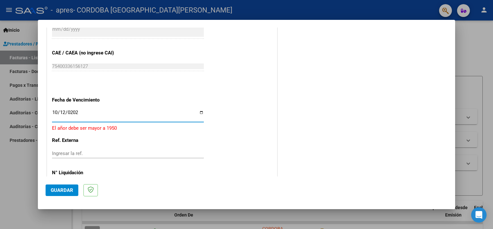
type input "[DATE]"
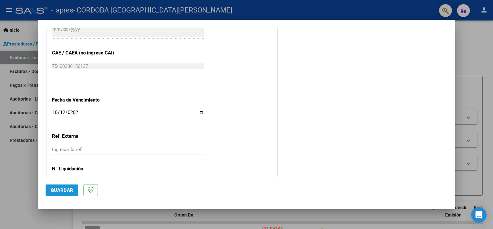
click at [61, 192] on span "Guardar" at bounding box center [62, 191] width 22 height 6
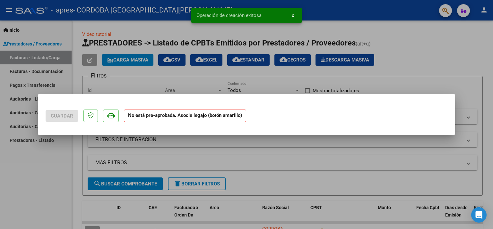
scroll to position [0, 0]
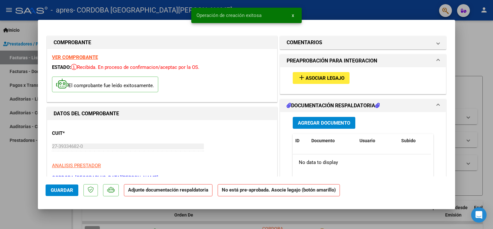
click at [306, 80] on span "Asociar Legajo" at bounding box center [325, 78] width 39 height 6
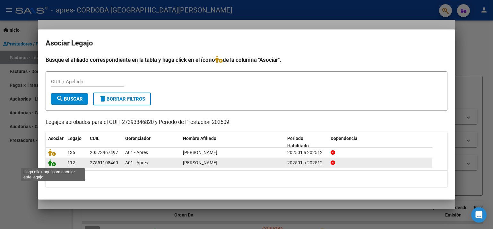
click at [51, 164] on icon at bounding box center [52, 163] width 8 height 7
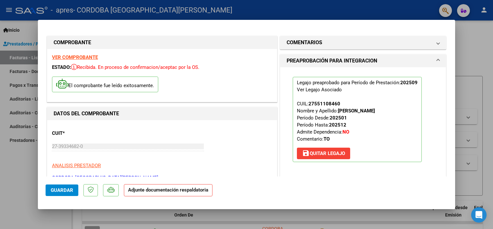
scroll to position [64, 0]
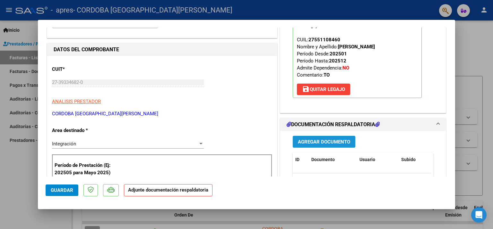
click at [324, 145] on button "Agregar Documento" at bounding box center [324, 142] width 63 height 12
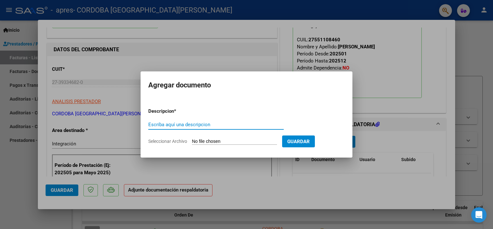
click at [185, 126] on input "Escriba aquí una descripcion" at bounding box center [215, 125] width 135 height 6
type input "Planilla de asistencia"
click at [217, 142] on input "Seleccionar Archivo" at bounding box center [234, 142] width 85 height 6
type input "C:\fakepath\Planilla de asistencia.pdf"
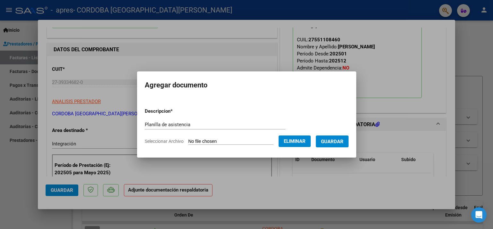
click at [336, 144] on button "Guardar" at bounding box center [332, 142] width 33 height 12
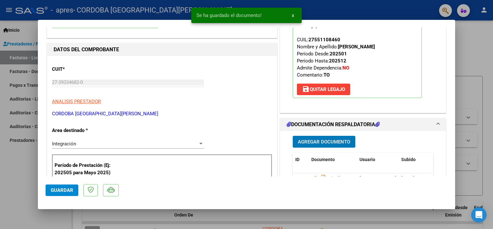
click at [56, 187] on button "Guardar" at bounding box center [62, 191] width 33 height 12
click at [25, 173] on div at bounding box center [246, 114] width 493 height 229
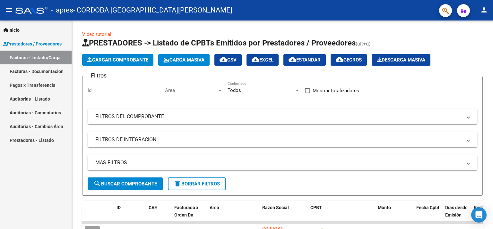
click at [484, 8] on mat-icon "person" at bounding box center [484, 10] width 8 height 8
click at [467, 44] on button "exit_to_app Salir" at bounding box center [470, 42] width 39 height 15
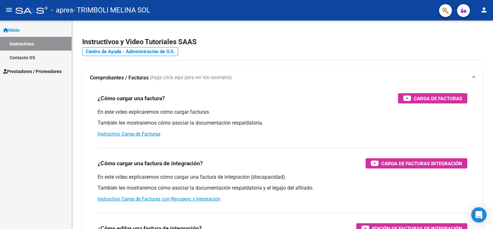
click at [25, 73] on span "Prestadores / Proveedores" at bounding box center [32, 71] width 58 height 7
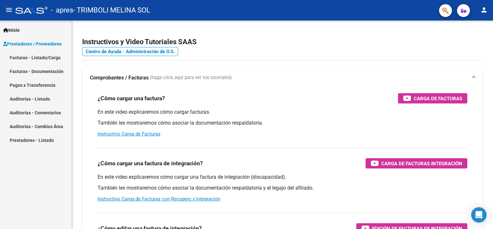
click at [25, 58] on link "Facturas - Listado/Carga" at bounding box center [36, 58] width 72 height 14
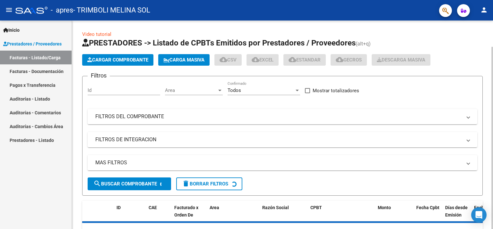
click at [117, 56] on button "Cargar Comprobante" at bounding box center [117, 60] width 71 height 12
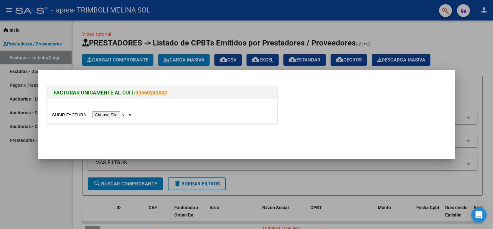
click at [104, 114] on input "file" at bounding box center [92, 115] width 81 height 7
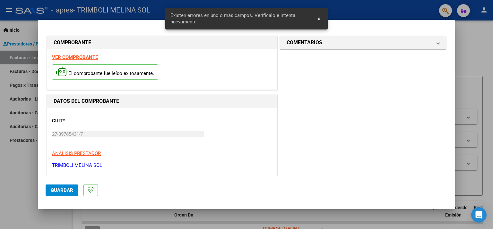
scroll to position [136, 0]
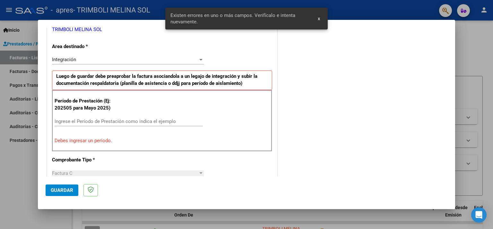
click at [107, 121] on input "Ingrese el Período de Prestación como indica el ejemplo" at bounding box center [129, 122] width 148 height 6
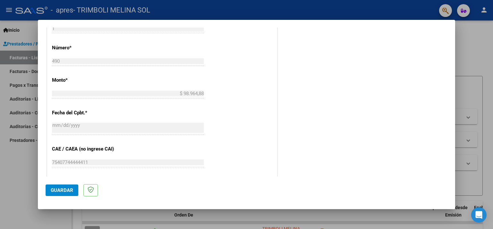
scroll to position [393, 0]
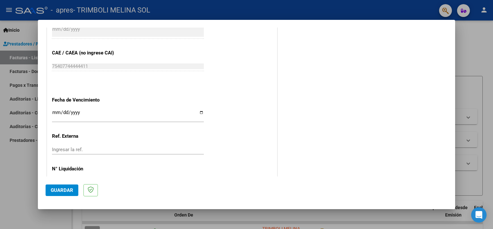
type input "202509"
click at [96, 108] on div "Ingresar la fecha" at bounding box center [128, 115] width 152 height 14
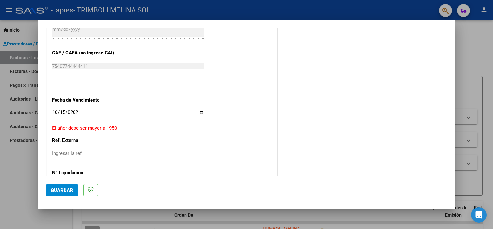
type input "[DATE]"
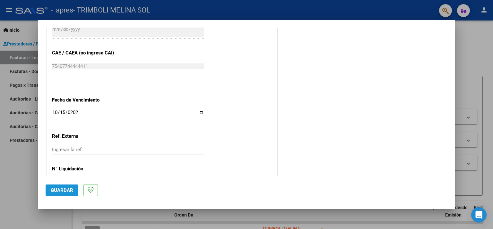
click at [57, 189] on span "Guardar" at bounding box center [62, 191] width 22 height 6
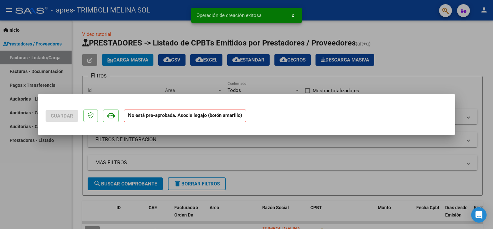
scroll to position [0, 0]
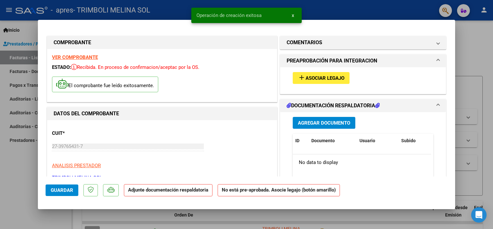
click at [320, 78] on span "Asociar Legajo" at bounding box center [325, 78] width 39 height 6
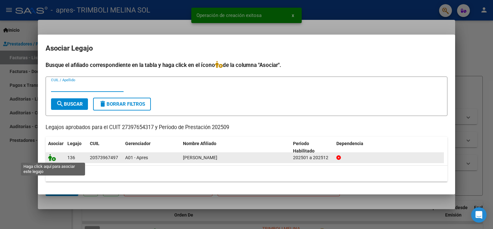
click at [51, 158] on icon at bounding box center [52, 157] width 8 height 7
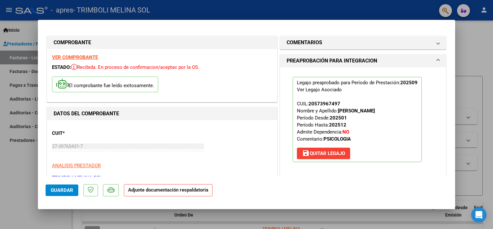
scroll to position [64, 0]
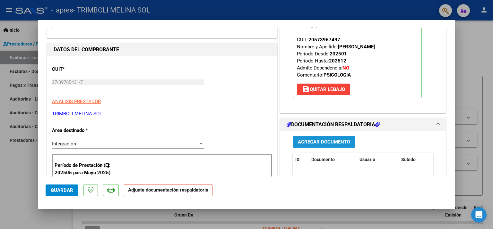
click at [306, 141] on span "Agregar Documento" at bounding box center [324, 142] width 52 height 6
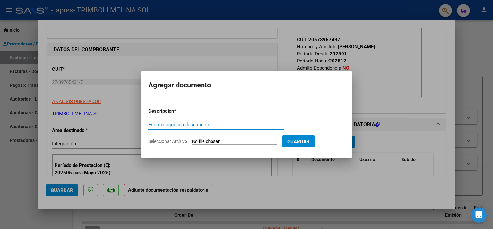
click at [208, 129] on div "Escriba aquí una descripcion" at bounding box center [215, 125] width 135 height 10
click at [209, 125] on input "Escriba aquí una descripcion" at bounding box center [215, 125] width 135 height 6
type input "Planilla de asistencia"
click at [212, 142] on input "Seleccionar Archivo" at bounding box center [234, 142] width 85 height 6
type input "C:\fakepath\Planilla de asistencia.pdf"
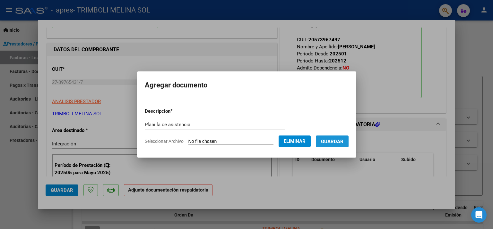
click at [334, 142] on span "Guardar" at bounding box center [332, 142] width 22 height 6
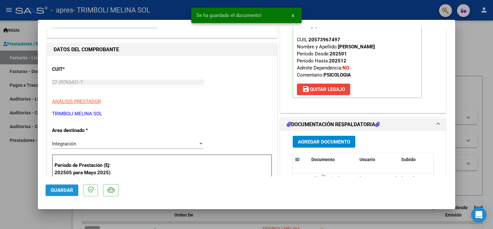
click at [57, 192] on span "Guardar" at bounding box center [62, 191] width 22 height 6
click at [14, 179] on div at bounding box center [246, 114] width 493 height 229
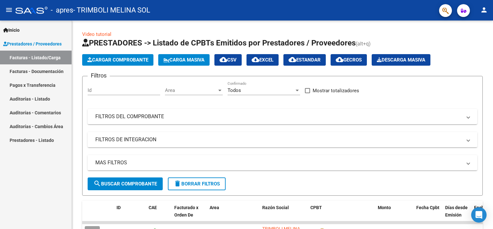
click at [484, 9] on mat-icon "person" at bounding box center [484, 10] width 8 height 8
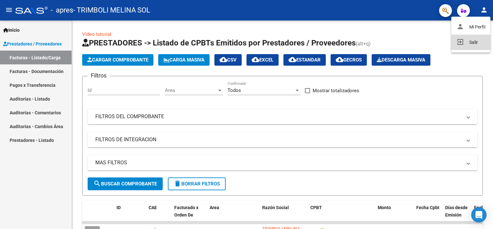
click at [471, 37] on button "exit_to_app Salir" at bounding box center [470, 42] width 39 height 15
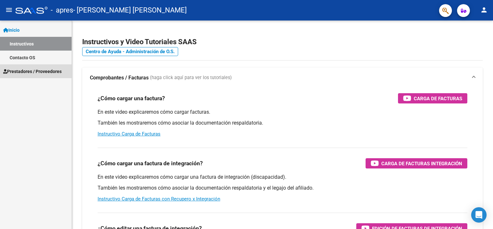
click at [28, 68] on span "Prestadores / Proveedores" at bounding box center [32, 71] width 58 height 7
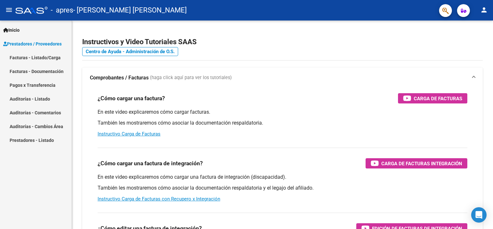
click at [19, 56] on link "Facturas - Listado/Carga" at bounding box center [36, 58] width 72 height 14
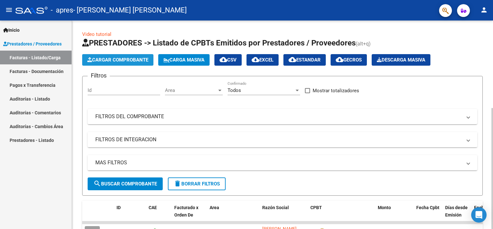
click at [103, 58] on span "Cargar Comprobante" at bounding box center [117, 60] width 61 height 6
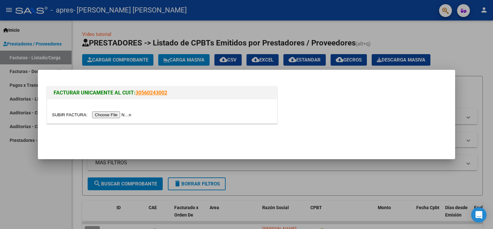
click at [116, 116] on input "file" at bounding box center [92, 115] width 81 height 7
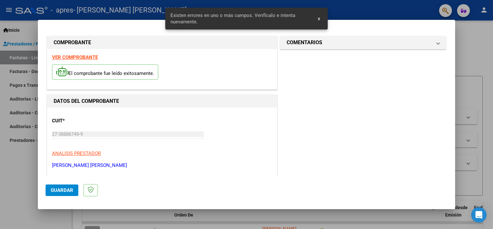
scroll to position [136, 0]
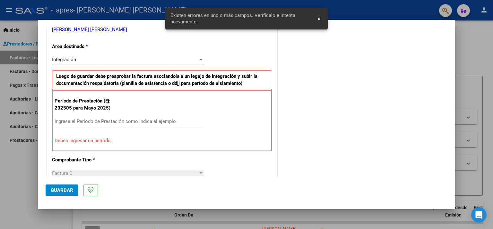
click at [100, 121] on input "Ingrese el Período de Prestación como indica el ejemplo" at bounding box center [129, 122] width 148 height 6
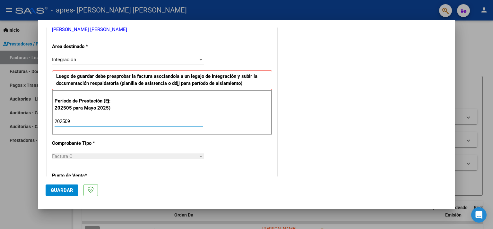
type input "202509"
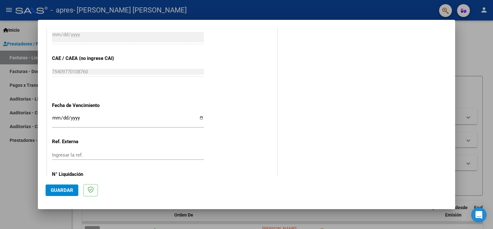
scroll to position [393, 0]
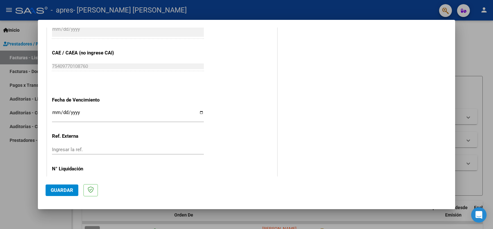
click at [98, 110] on input "Ingresar la fecha" at bounding box center [128, 115] width 152 height 10
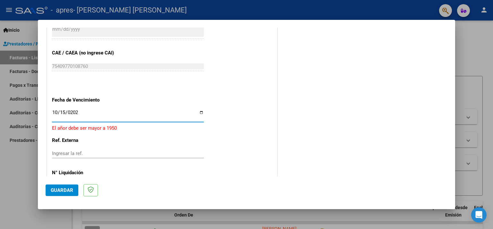
type input "2025-10-15"
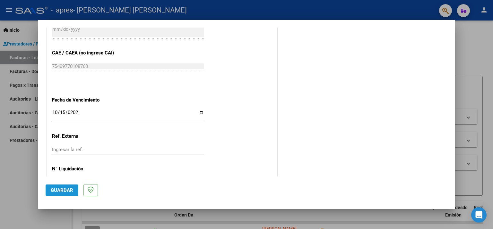
click at [60, 191] on span "Guardar" at bounding box center [62, 191] width 22 height 6
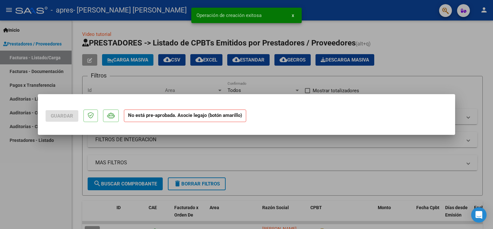
scroll to position [0, 0]
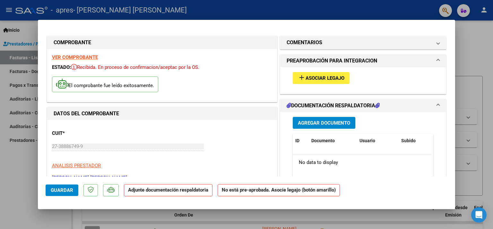
click at [308, 78] on span "Asociar Legajo" at bounding box center [325, 78] width 39 height 6
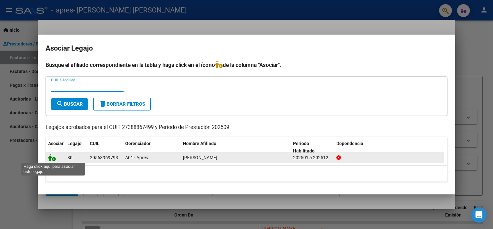
click at [51, 158] on icon at bounding box center [52, 157] width 8 height 7
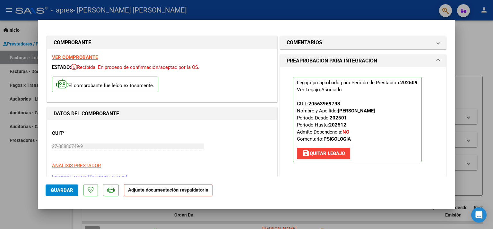
scroll to position [64, 0]
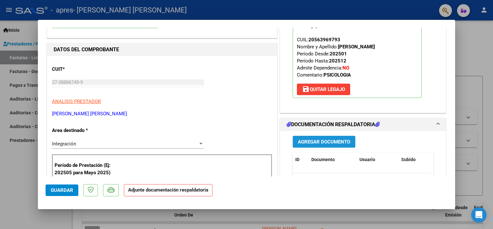
click at [308, 141] on span "Agregar Documento" at bounding box center [324, 142] width 52 height 6
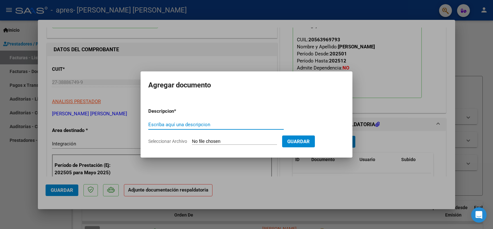
click at [177, 125] on input "Escriba aquí una descripcion" at bounding box center [215, 125] width 135 height 6
type input "Planilla de asistencia"
click at [218, 142] on input "Seleccionar Archivo" at bounding box center [234, 142] width 85 height 6
type input "C:\fakepath\Planilla de asistencia.pdf"
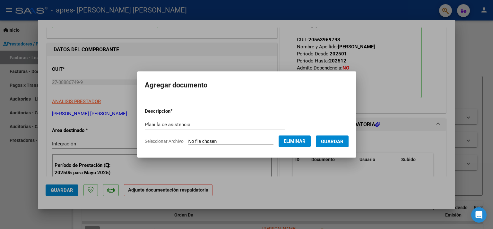
click at [338, 144] on span "Guardar" at bounding box center [332, 142] width 22 height 6
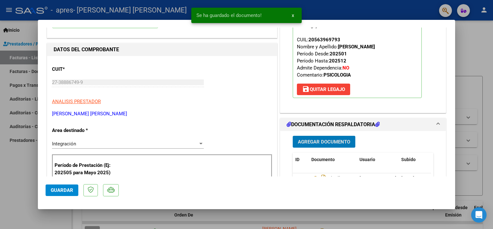
click at [64, 192] on span "Guardar" at bounding box center [62, 191] width 22 height 6
click at [19, 183] on div at bounding box center [246, 114] width 493 height 229
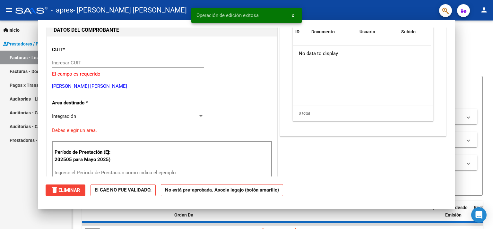
scroll to position [0, 0]
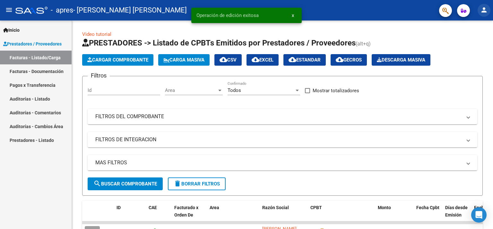
click at [485, 11] on mat-icon "person" at bounding box center [484, 10] width 8 height 8
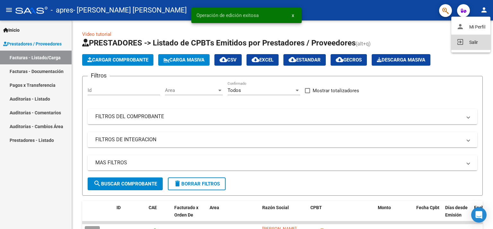
click at [464, 42] on button "exit_to_app Salir" at bounding box center [470, 42] width 39 height 15
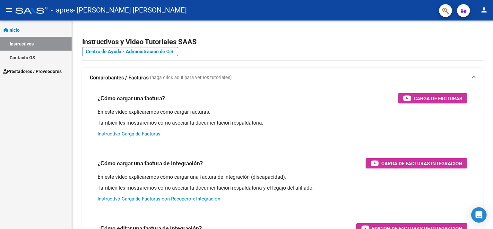
click at [25, 72] on span "Prestadores / Proveedores" at bounding box center [32, 71] width 58 height 7
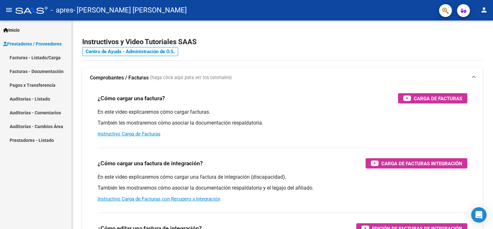
click at [18, 58] on link "Facturas - Listado/Carga" at bounding box center [36, 58] width 72 height 14
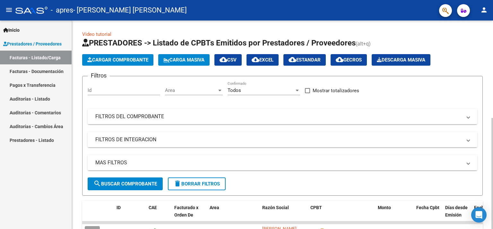
click at [105, 60] on span "Cargar Comprobante" at bounding box center [117, 60] width 61 height 6
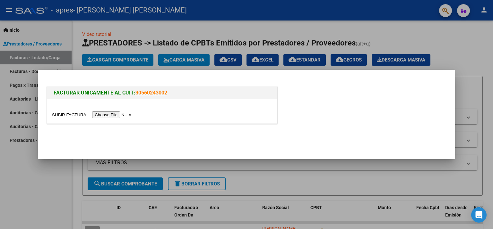
click at [104, 117] on input "file" at bounding box center [92, 115] width 81 height 7
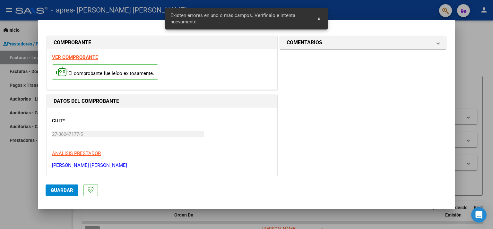
scroll to position [136, 0]
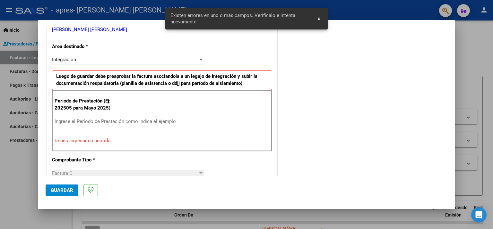
click at [87, 121] on input "Ingrese el Período de Prestación como indica el ejemplo" at bounding box center [129, 122] width 148 height 6
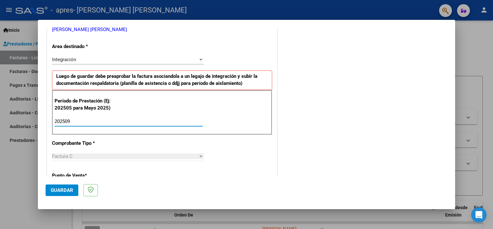
type input "202509"
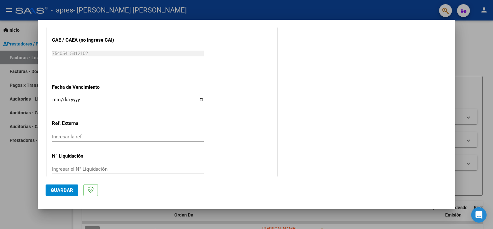
scroll to position [407, 0]
click at [91, 96] on input "Ingresar la fecha" at bounding box center [128, 101] width 152 height 10
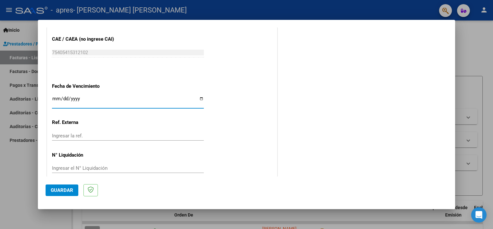
click at [102, 96] on input "Ingresar la fecha" at bounding box center [128, 101] width 152 height 10
type input "[DATE]"
click at [58, 192] on span "Guardar" at bounding box center [62, 191] width 22 height 6
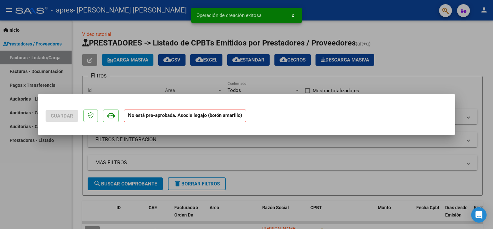
scroll to position [0, 0]
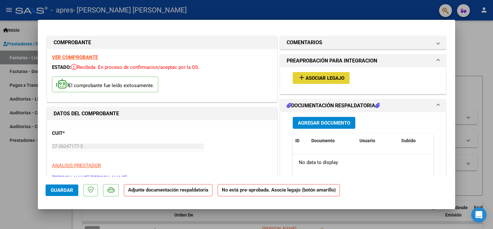
click at [308, 79] on span "Asociar Legajo" at bounding box center [325, 78] width 39 height 6
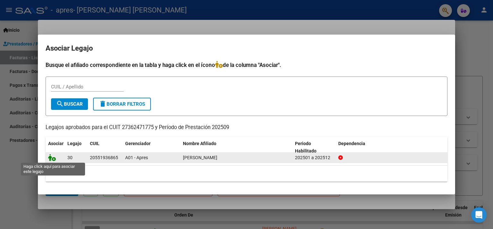
click at [52, 158] on icon at bounding box center [52, 157] width 8 height 7
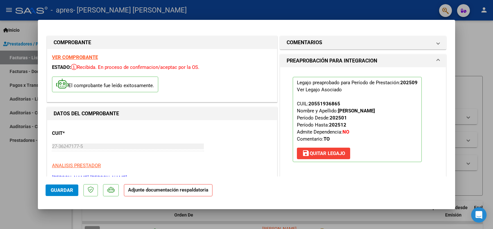
scroll to position [64, 0]
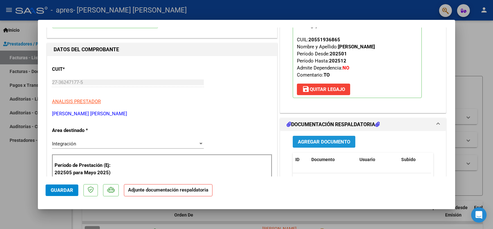
click at [312, 142] on span "Agregar Documento" at bounding box center [324, 142] width 52 height 6
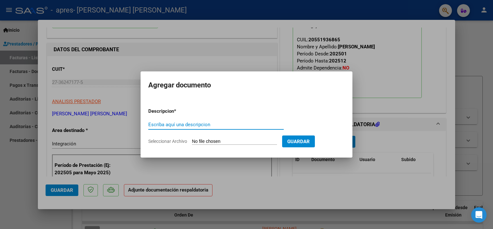
click at [202, 124] on input "Escriba aquí una descripcion" at bounding box center [215, 125] width 135 height 6
type input "Planilla de asistencia"
click at [211, 142] on input "Seleccionar Archivo" at bounding box center [234, 142] width 85 height 6
type input "C:\fakepath\Planilla de asistencia.pdf"
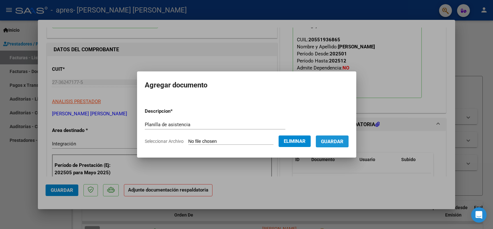
click at [332, 145] on button "Guardar" at bounding box center [332, 142] width 33 height 12
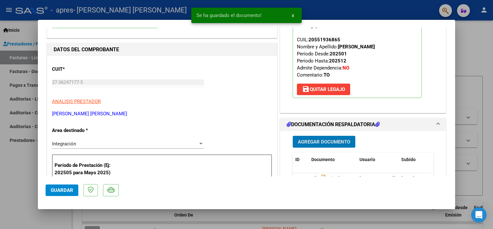
click at [56, 195] on button "Guardar" at bounding box center [62, 191] width 33 height 12
click at [28, 198] on div at bounding box center [246, 114] width 493 height 229
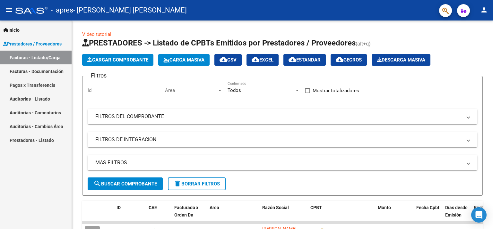
click at [483, 12] on mat-icon "person" at bounding box center [484, 10] width 8 height 8
click at [472, 45] on button "exit_to_app Salir" at bounding box center [470, 42] width 39 height 15
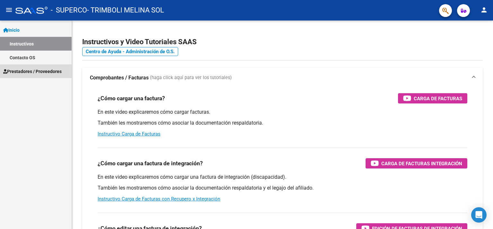
click at [28, 71] on span "Prestadores / Proveedores" at bounding box center [32, 71] width 58 height 7
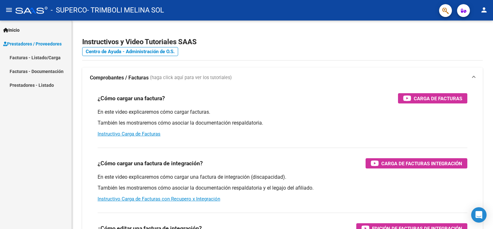
click at [21, 58] on link "Facturas - Listado/Carga" at bounding box center [36, 58] width 72 height 14
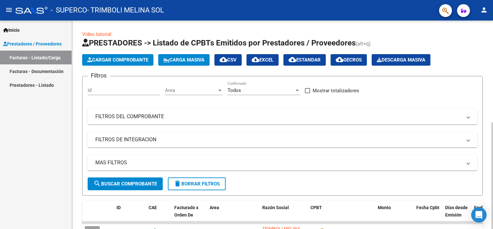
click at [106, 58] on span "Cargar Comprobante" at bounding box center [117, 60] width 61 height 6
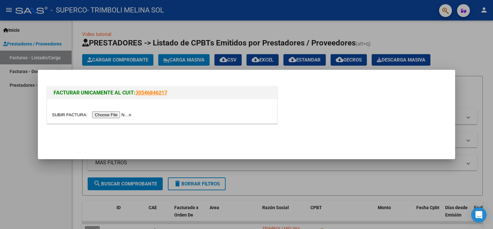
click at [107, 114] on input "file" at bounding box center [92, 115] width 81 height 7
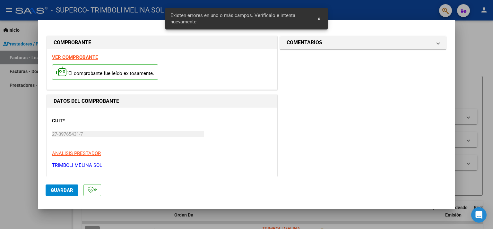
scroll to position [136, 0]
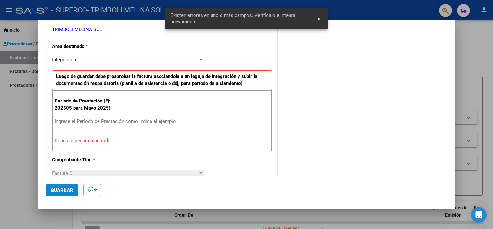
click at [102, 123] on input "Ingrese el Período de Prestación como indica el ejemplo" at bounding box center [129, 122] width 148 height 6
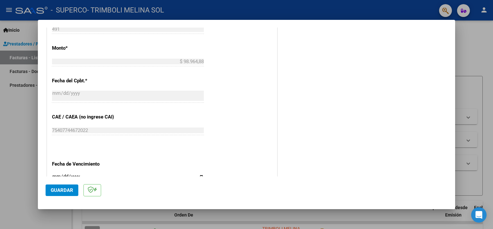
scroll to position [361, 0]
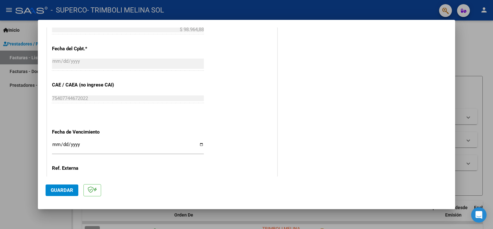
type input "202509"
click at [91, 142] on input "Ingresar la fecha" at bounding box center [128, 147] width 152 height 10
type input "[DATE]"
click at [58, 194] on button "Guardar" at bounding box center [62, 191] width 33 height 12
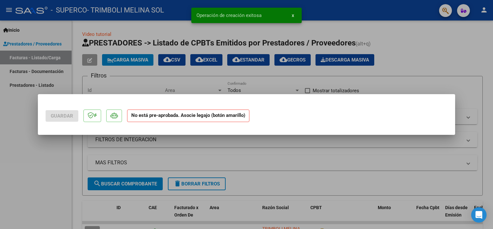
scroll to position [0, 0]
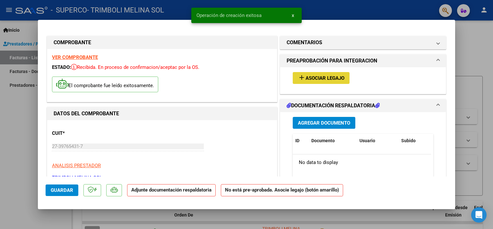
click at [306, 78] on span "Asociar Legajo" at bounding box center [325, 78] width 39 height 6
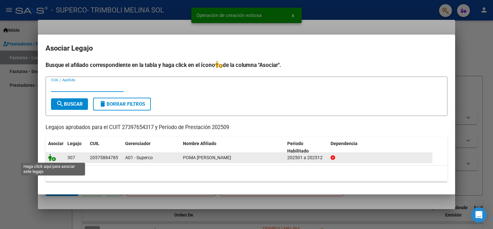
click at [53, 159] on icon at bounding box center [52, 157] width 8 height 7
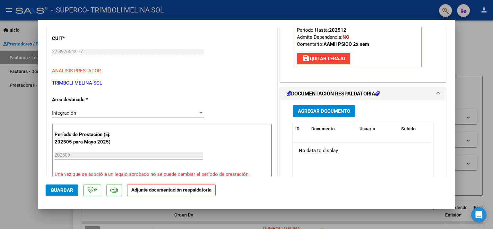
scroll to position [96, 0]
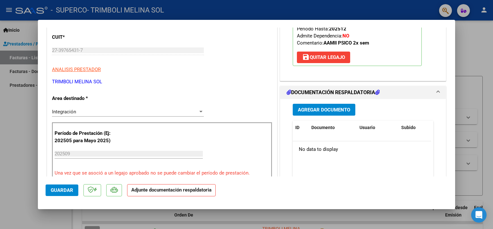
click at [312, 113] on button "Agregar Documento" at bounding box center [324, 110] width 63 height 12
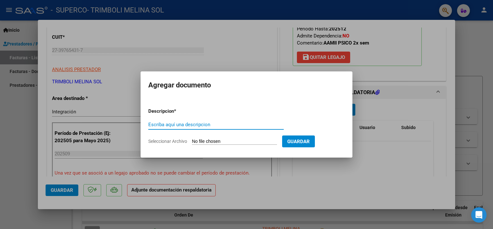
click at [177, 123] on input "Escriba aquí una descripcion" at bounding box center [215, 125] width 135 height 6
type input "Planilla de asistencia"
click at [216, 140] on input "Seleccionar Archivo" at bounding box center [234, 142] width 85 height 6
type input "C:\fakepath\Planilla de asistencia.pdf"
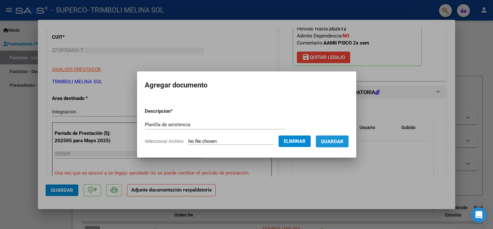
click at [334, 142] on span "Guardar" at bounding box center [332, 142] width 22 height 6
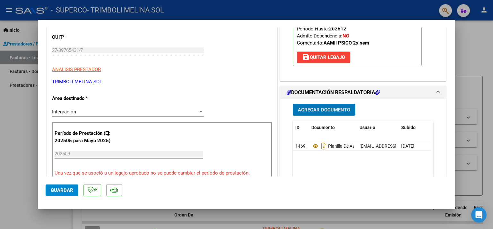
click at [53, 191] on span "Guardar" at bounding box center [62, 191] width 22 height 6
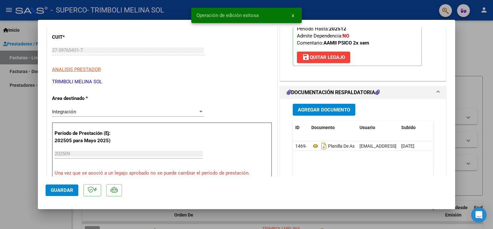
click at [35, 166] on div at bounding box center [246, 114] width 493 height 229
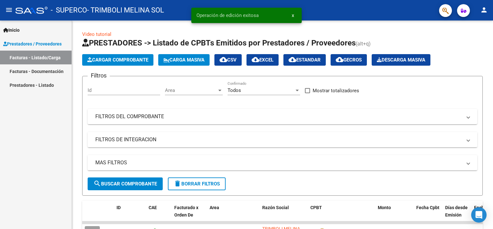
click at [484, 9] on mat-icon "person" at bounding box center [484, 10] width 8 height 8
click at [472, 43] on button "exit_to_app Salir" at bounding box center [470, 42] width 39 height 15
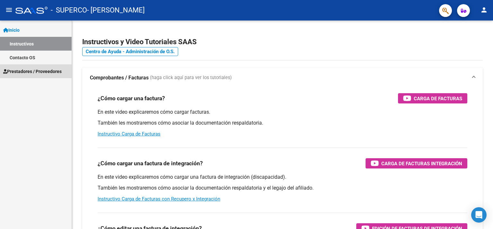
click at [13, 73] on span "Prestadores / Proveedores" at bounding box center [32, 71] width 58 height 7
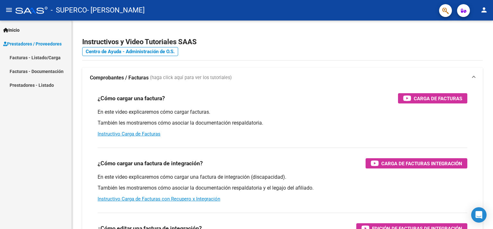
click at [0, 57] on link "Facturas - Listado/Carga" at bounding box center [36, 58] width 72 height 14
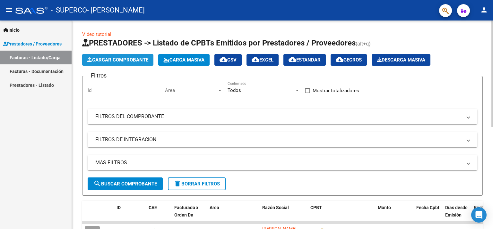
click at [116, 59] on span "Cargar Comprobante" at bounding box center [117, 60] width 61 height 6
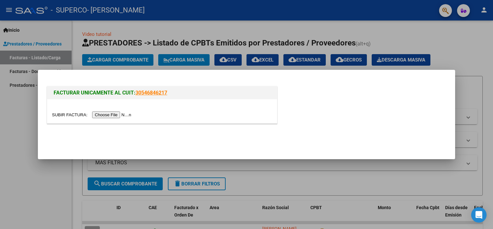
click at [105, 116] on input "file" at bounding box center [92, 115] width 81 height 7
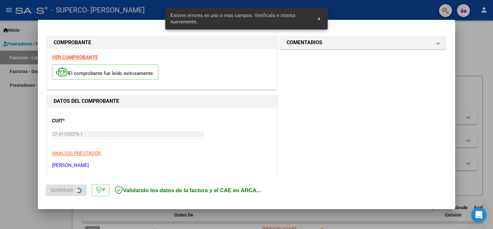
scroll to position [148, 0]
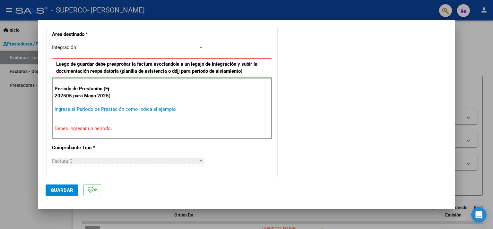
click at [77, 109] on input "Ingrese el Período de Prestación como indica el ejemplo" at bounding box center [129, 110] width 148 height 6
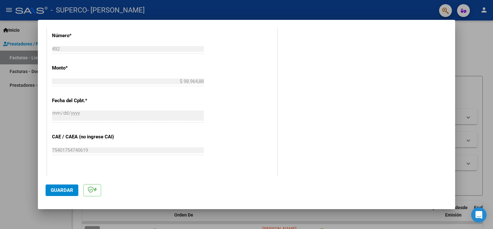
scroll to position [373, 0]
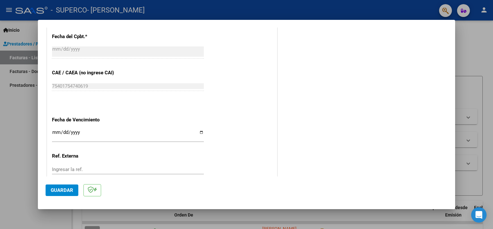
type input "202509"
click at [98, 131] on input "Ingresar la fecha" at bounding box center [128, 135] width 152 height 10
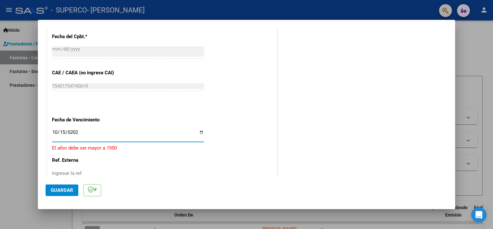
type input "[DATE]"
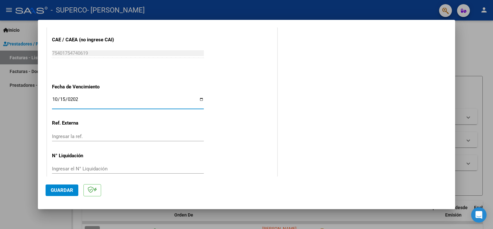
scroll to position [407, 0]
click at [62, 193] on span "Guardar" at bounding box center [62, 191] width 22 height 6
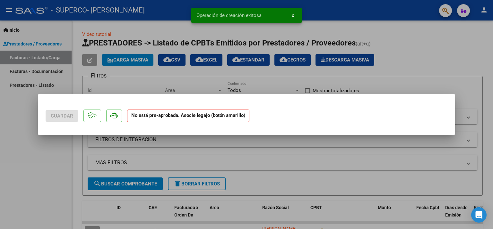
scroll to position [0, 0]
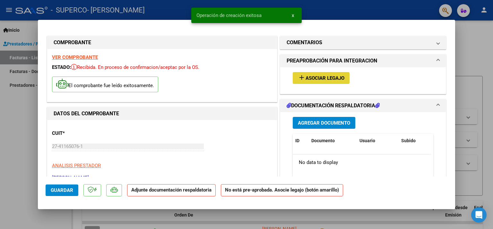
click at [316, 79] on span "Asociar Legajo" at bounding box center [325, 78] width 39 height 6
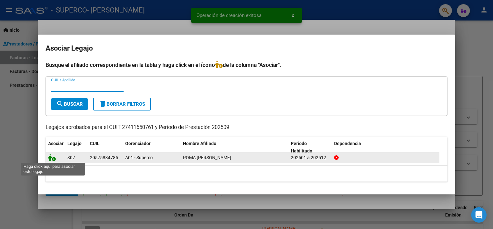
click at [50, 159] on icon at bounding box center [52, 157] width 8 height 7
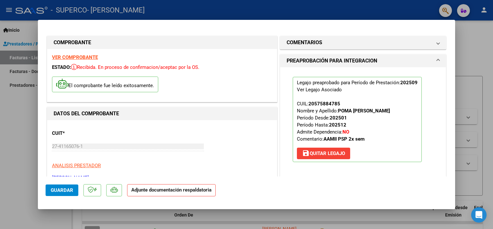
scroll to position [96, 0]
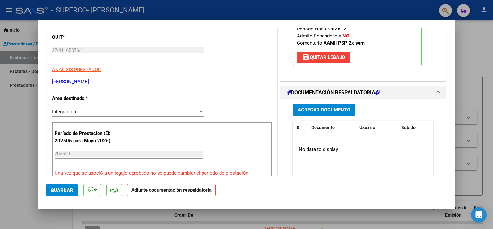
click at [332, 111] on span "Agregar Documento" at bounding box center [324, 110] width 52 height 6
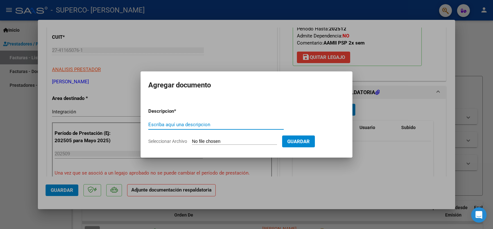
click at [182, 125] on input "Escriba aquí una descripcion" at bounding box center [215, 125] width 135 height 6
type input "Planilla de asistencia"
click at [209, 142] on input "Seleccionar Archivo" at bounding box center [234, 142] width 85 height 6
type input "C:\fakepath\Planilla de asistencia.pdf"
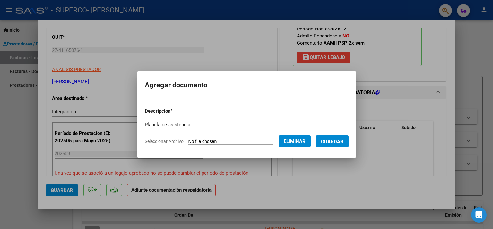
click at [341, 143] on span "Guardar" at bounding box center [332, 142] width 22 height 6
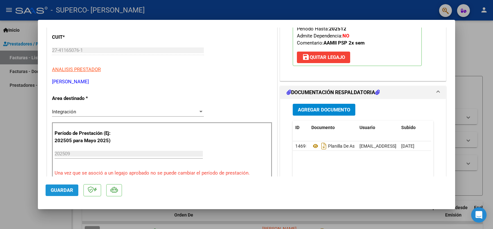
click at [58, 192] on span "Guardar" at bounding box center [62, 191] width 22 height 6
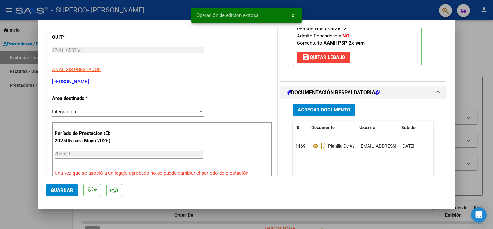
click at [28, 189] on div at bounding box center [246, 114] width 493 height 229
type input "$ 0,00"
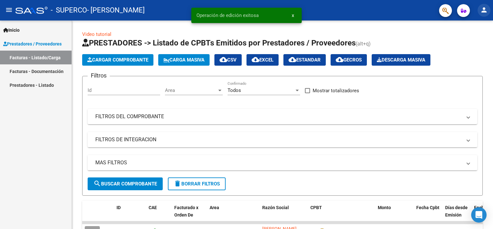
click at [483, 12] on mat-icon "person" at bounding box center [484, 10] width 8 height 8
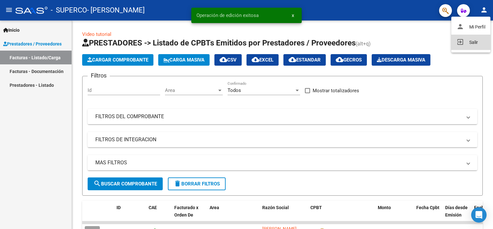
click at [470, 43] on button "exit_to_app Salir" at bounding box center [470, 42] width 39 height 15
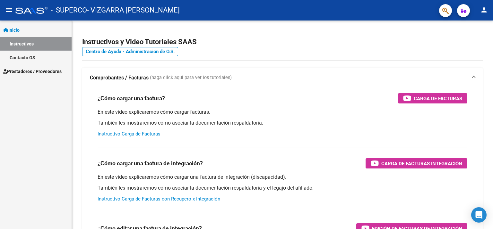
click at [27, 72] on span "Prestadores / Proveedores" at bounding box center [32, 71] width 58 height 7
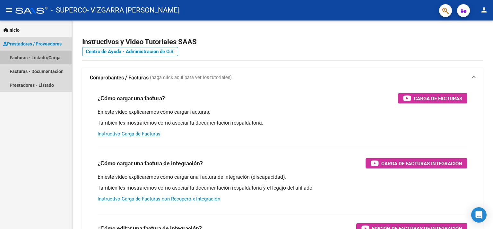
click at [27, 57] on link "Facturas - Listado/Carga" at bounding box center [36, 58] width 72 height 14
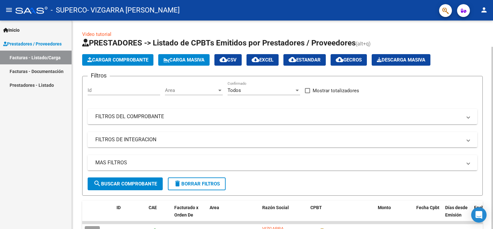
click at [112, 59] on span "Cargar Comprobante" at bounding box center [117, 60] width 61 height 6
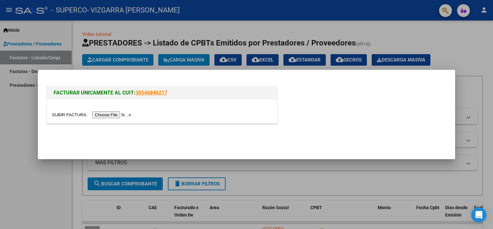
click at [118, 115] on input "file" at bounding box center [92, 115] width 81 height 7
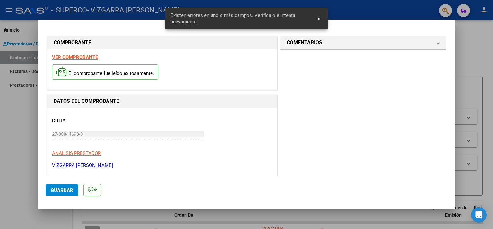
scroll to position [136, 0]
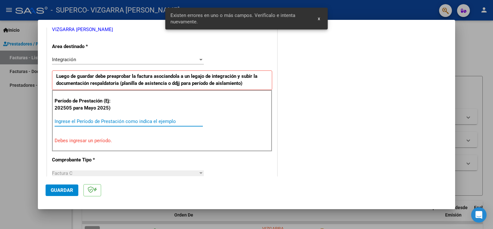
click at [109, 119] on input "Ingrese el Período de Prestación como indica el ejemplo" at bounding box center [129, 122] width 148 height 6
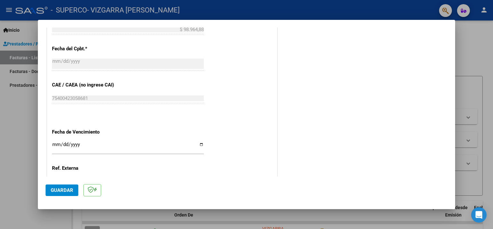
scroll to position [393, 0]
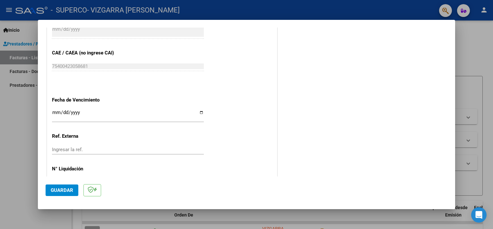
type input "202509"
click at [129, 110] on input "Ingresar la fecha" at bounding box center [128, 115] width 152 height 10
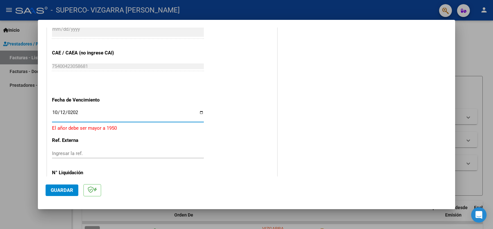
type input "[DATE]"
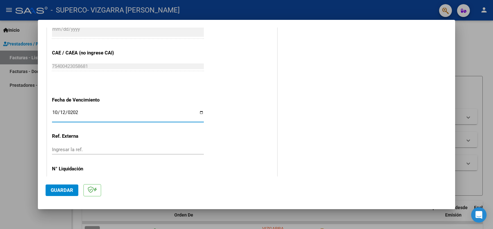
click at [59, 189] on span "Guardar" at bounding box center [62, 191] width 22 height 6
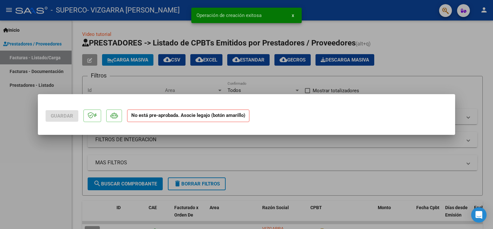
scroll to position [0, 0]
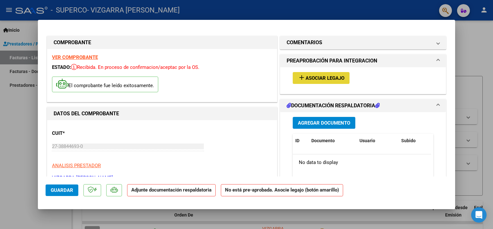
click at [306, 79] on span "Asociar Legajo" at bounding box center [325, 78] width 39 height 6
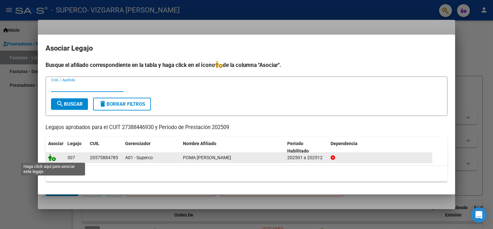
click at [51, 158] on icon at bounding box center [52, 157] width 8 height 7
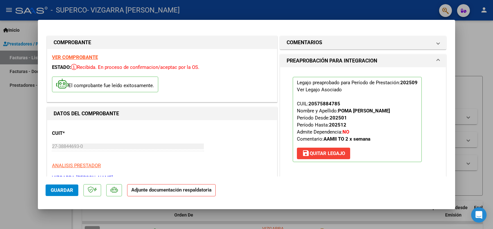
scroll to position [64, 0]
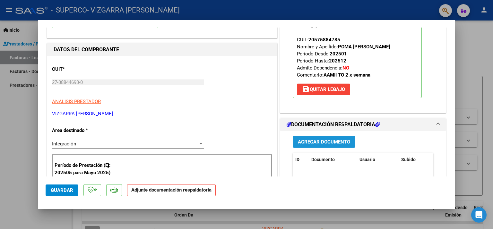
click at [318, 141] on span "Agregar Documento" at bounding box center [324, 142] width 52 height 6
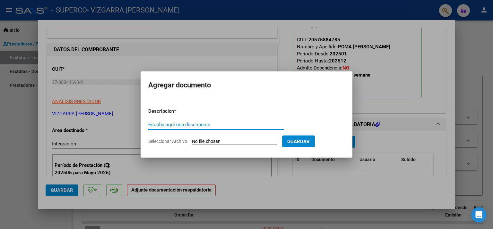
click at [167, 125] on input "Escriba aquí una descripcion" at bounding box center [215, 125] width 135 height 6
type input "Planilla de asistencia"
click at [209, 141] on input "Seleccionar Archivo" at bounding box center [234, 142] width 85 height 6
type input "C:\fakepath\Planilla de asistencia.pdf"
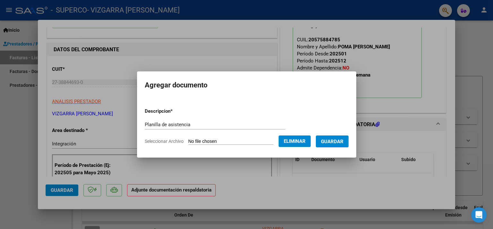
click at [340, 143] on span "Guardar" at bounding box center [332, 142] width 22 height 6
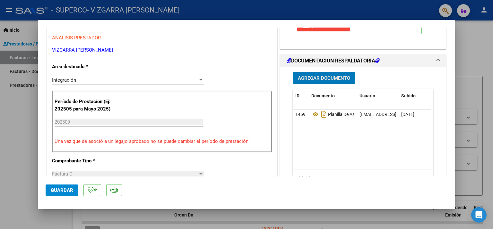
scroll to position [128, 0]
click at [65, 190] on span "Guardar" at bounding box center [62, 191] width 22 height 6
click at [63, 194] on button "Guardar" at bounding box center [62, 191] width 33 height 12
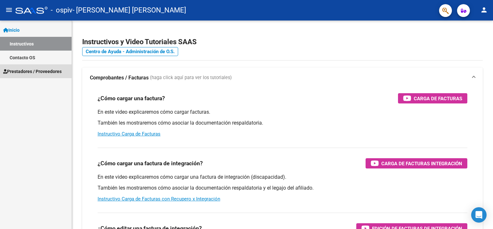
click at [15, 73] on span "Prestadores / Proveedores" at bounding box center [32, 71] width 58 height 7
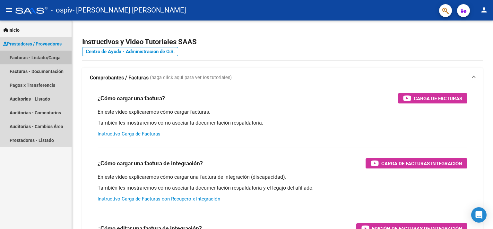
click at [23, 56] on link "Facturas - Listado/Carga" at bounding box center [36, 58] width 72 height 14
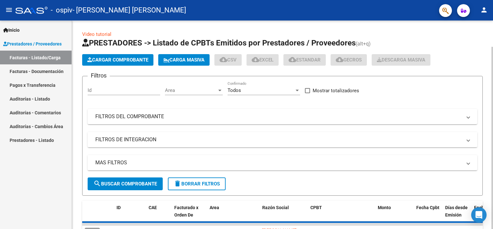
click at [103, 60] on span "Cargar Comprobante" at bounding box center [117, 60] width 61 height 6
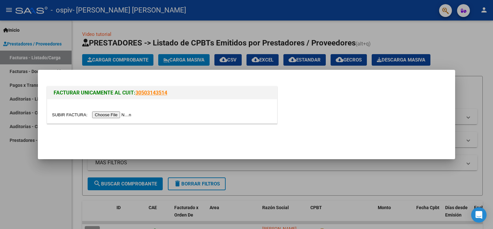
click at [97, 116] on input "file" at bounding box center [92, 115] width 81 height 7
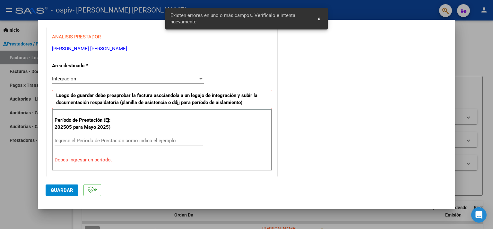
scroll to position [136, 0]
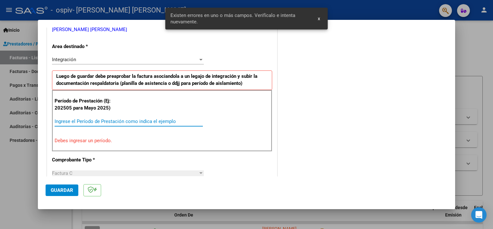
click at [92, 120] on input "Ingrese el Período de Prestación como indica el ejemplo" at bounding box center [129, 122] width 148 height 6
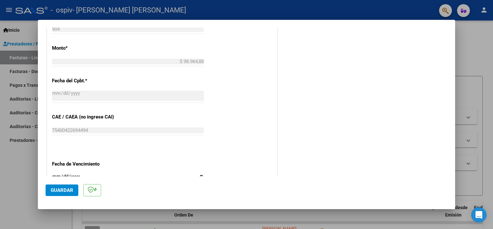
scroll to position [407, 0]
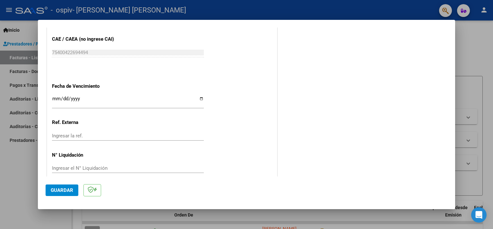
type input "202509"
click at [97, 96] on input "Ingresar la fecha" at bounding box center [128, 101] width 152 height 10
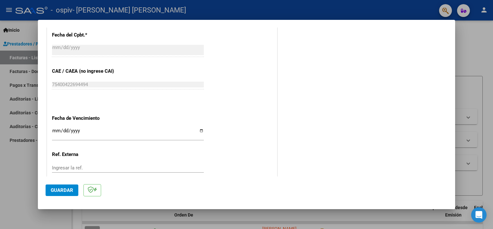
click at [93, 128] on input "Ingresar la fecha" at bounding box center [128, 133] width 152 height 10
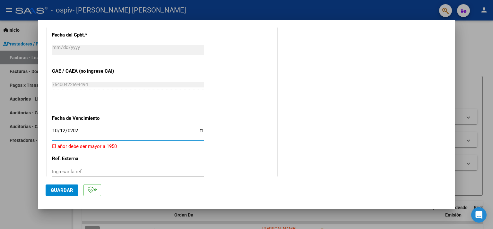
type input "[DATE]"
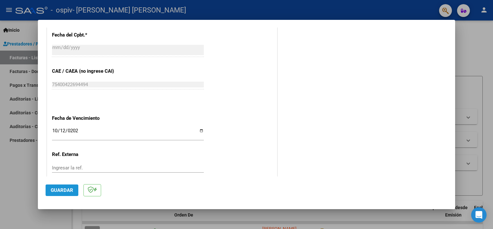
click at [59, 188] on span "Guardar" at bounding box center [62, 191] width 22 height 6
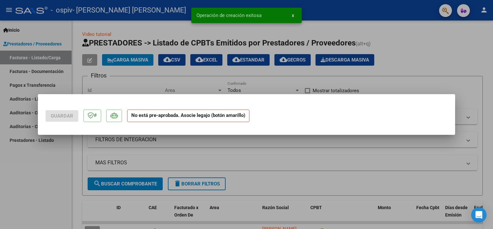
scroll to position [0, 0]
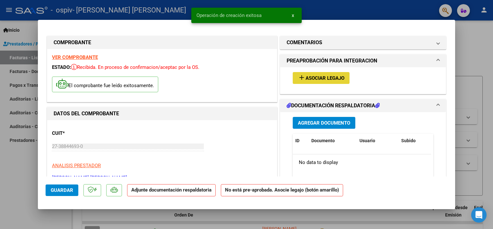
click at [306, 78] on span "Asociar Legajo" at bounding box center [325, 78] width 39 height 6
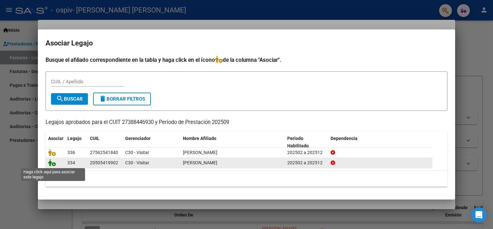
click at [51, 163] on icon at bounding box center [52, 163] width 8 height 7
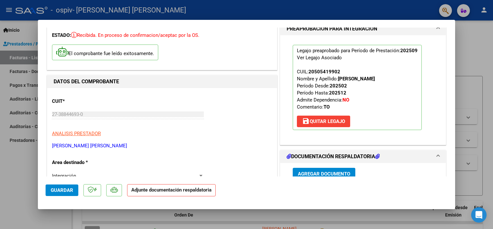
scroll to position [160, 0]
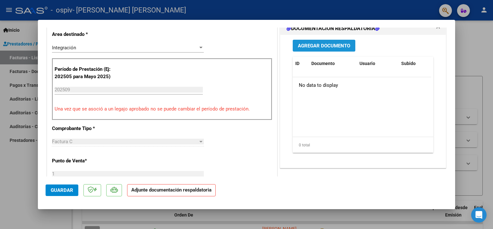
click at [323, 48] on span "Agregar Documento" at bounding box center [324, 46] width 52 height 6
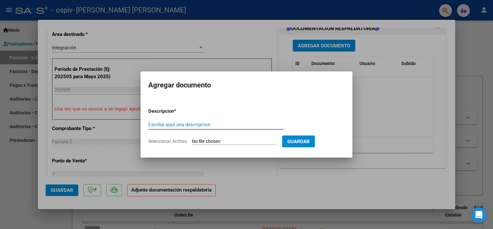
click at [179, 126] on input "Escriba aquí una descripcion" at bounding box center [215, 125] width 135 height 6
type input "planilla de asistencia"
click at [231, 141] on input "Seleccionar Archivo" at bounding box center [234, 142] width 85 height 6
type input "C:\fakepath\Planilla de asistencia.pdf"
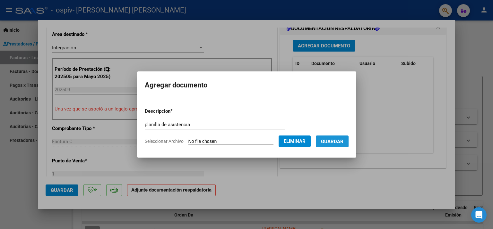
click at [328, 145] on button "Guardar" at bounding box center [332, 142] width 33 height 12
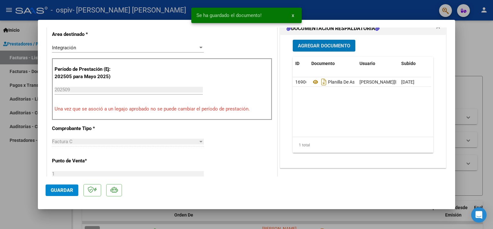
click at [311, 43] on span "Agregar Documento" at bounding box center [324, 46] width 52 height 6
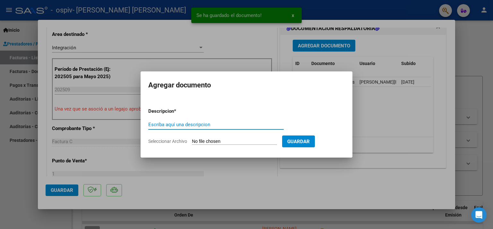
click at [180, 126] on input "Escriba aquí una descripcion" at bounding box center [215, 125] width 135 height 6
type input "Presupuesto aprobado"
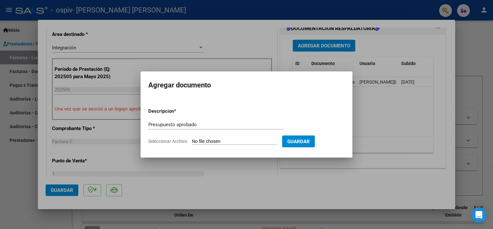
click at [219, 142] on input "Seleccionar Archivo" at bounding box center [234, 142] width 85 height 6
type input "C:\fakepath\Autorizacion.pdf"
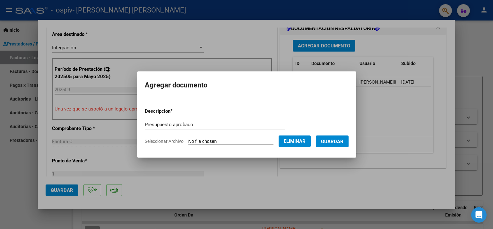
click at [337, 142] on span "Guardar" at bounding box center [332, 142] width 22 height 6
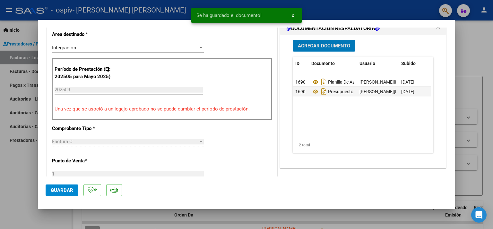
click at [61, 190] on span "Guardar" at bounding box center [62, 191] width 22 height 6
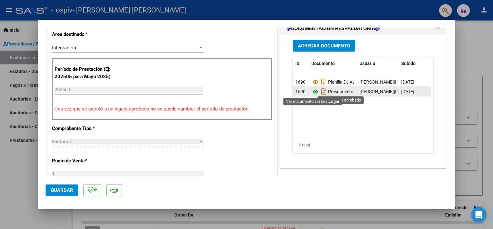
click at [312, 92] on icon at bounding box center [315, 92] width 8 height 8
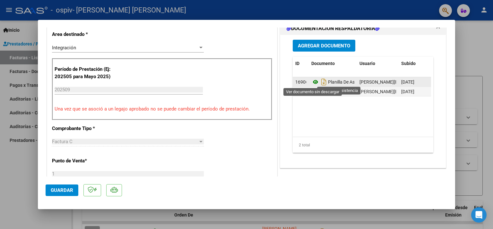
click at [311, 81] on icon at bounding box center [315, 82] width 8 height 8
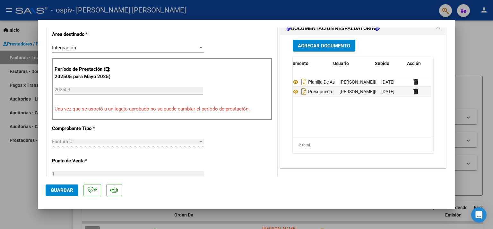
scroll to position [0, 31]
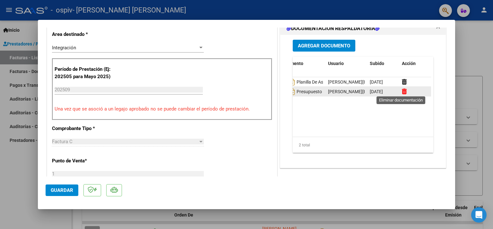
click at [402, 91] on icon at bounding box center [404, 92] width 5 height 6
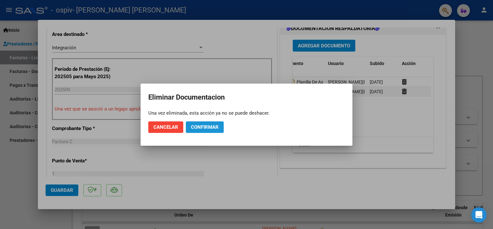
click at [203, 128] on span "Confirmar" at bounding box center [205, 128] width 28 height 6
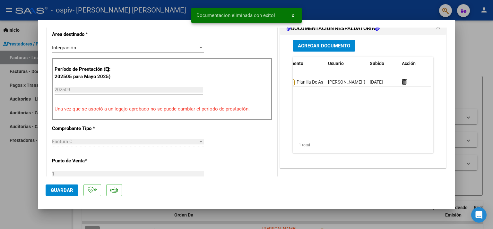
click at [318, 48] on button "Agregar Documento" at bounding box center [324, 46] width 63 height 12
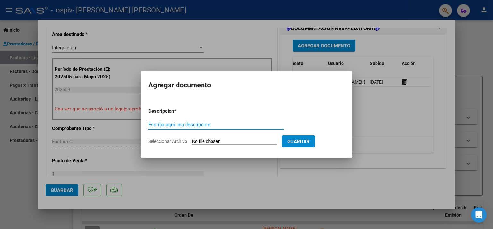
click at [164, 129] on div "Escriba aquí una descripcion" at bounding box center [215, 125] width 135 height 10
click at [170, 125] on input "Escriba aquí una descripcion" at bounding box center [215, 125] width 135 height 6
click at [199, 125] on input "Planilla de asistencia" at bounding box center [215, 125] width 135 height 6
type input "P"
type input "Presupuesto"
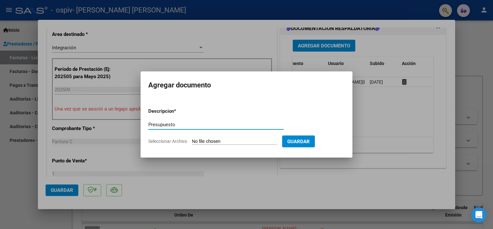
click at [216, 140] on input "Seleccionar Archivo" at bounding box center [234, 142] width 85 height 6
type input "C:\fakepath\Autorizacion.pdf"
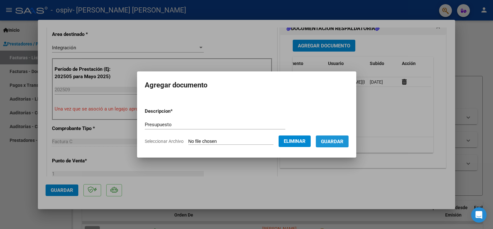
click at [331, 147] on button "Guardar" at bounding box center [332, 142] width 33 height 12
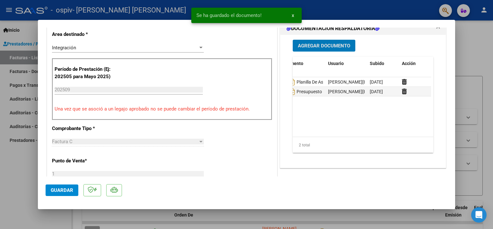
click at [63, 194] on button "Guardar" at bounding box center [62, 191] width 33 height 12
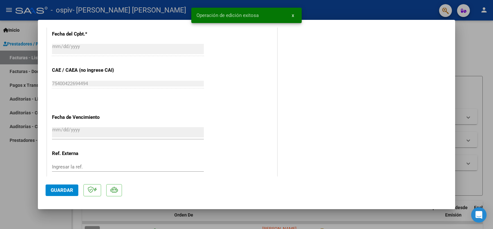
click at [5, 174] on div at bounding box center [246, 114] width 493 height 229
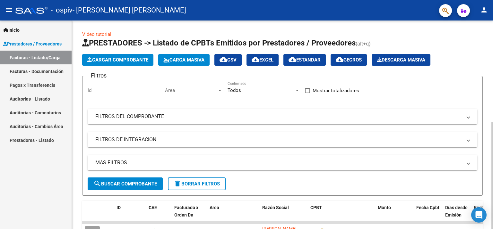
click at [113, 60] on span "Cargar Comprobante" at bounding box center [117, 60] width 61 height 6
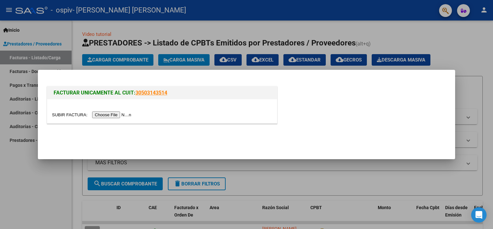
click at [103, 114] on input "file" at bounding box center [92, 115] width 81 height 7
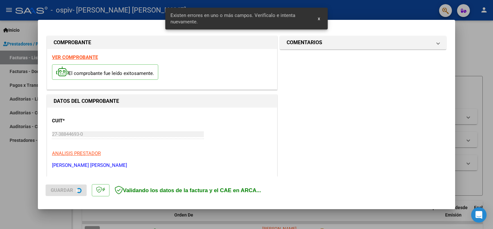
scroll to position [136, 0]
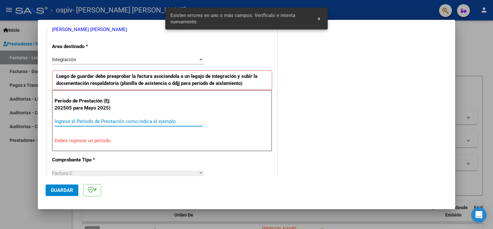
click at [99, 119] on input "Ingrese el Período de Prestación como indica el ejemplo" at bounding box center [129, 122] width 148 height 6
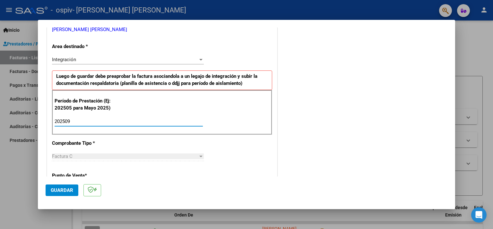
type input "202509"
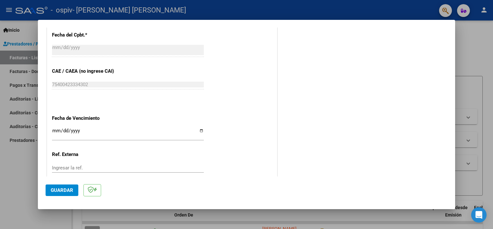
scroll to position [407, 0]
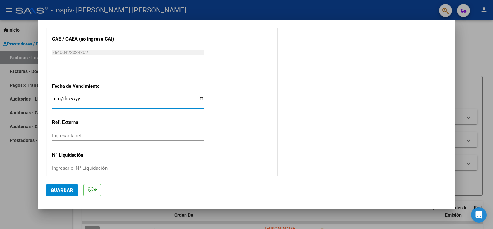
click at [99, 97] on input "Ingresar la fecha" at bounding box center [128, 101] width 152 height 10
type input "[DATE]"
click at [65, 184] on mat-dialog-actions "Guardar" at bounding box center [247, 189] width 402 height 25
click at [59, 193] on span "Guardar" at bounding box center [62, 191] width 22 height 6
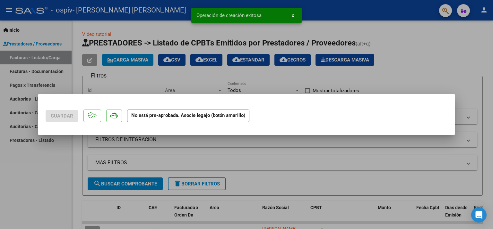
scroll to position [0, 0]
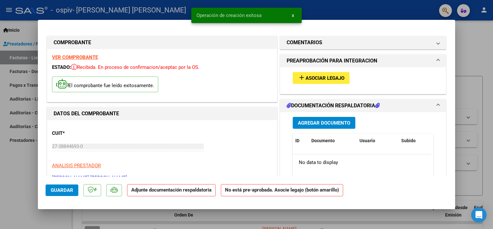
click at [306, 80] on span "Asociar Legajo" at bounding box center [325, 78] width 39 height 6
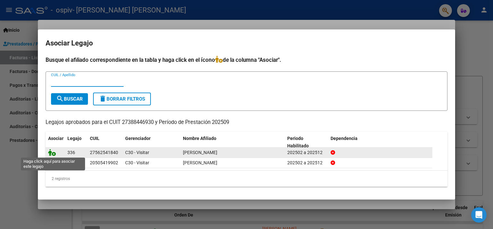
click at [49, 154] on icon at bounding box center [52, 152] width 8 height 7
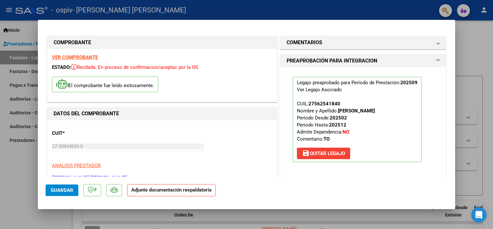
scroll to position [64, 0]
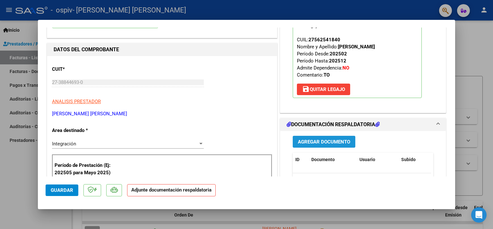
click at [316, 142] on span "Agregar Documento" at bounding box center [324, 142] width 52 height 6
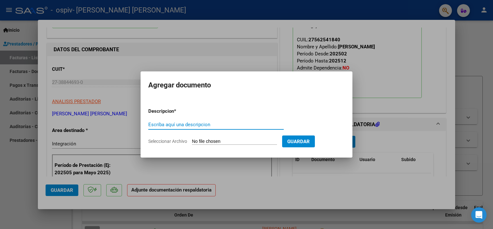
click at [207, 126] on input "Escriba aquí una descripcion" at bounding box center [215, 125] width 135 height 6
type input "Planilla de asistencia"
click at [202, 142] on input "Seleccionar Archivo" at bounding box center [234, 142] width 85 height 6
type input "C:\fakepath\Planilla de asistencia.pdf"
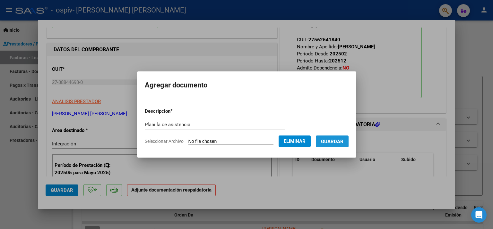
click at [340, 144] on span "Guardar" at bounding box center [332, 142] width 22 height 6
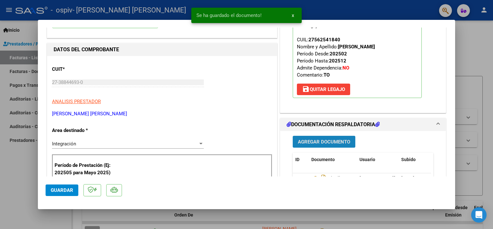
click at [321, 143] on span "Agregar Documento" at bounding box center [324, 142] width 52 height 6
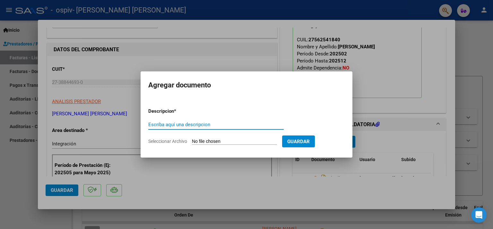
click at [194, 126] on input "Escriba aquí una descripcion" at bounding box center [215, 125] width 135 height 6
type input "Presupuesto"
click at [225, 141] on input "Seleccionar Archivo" at bounding box center [234, 142] width 85 height 6
type input "C:\fakepath\Autorizacion.pdf"
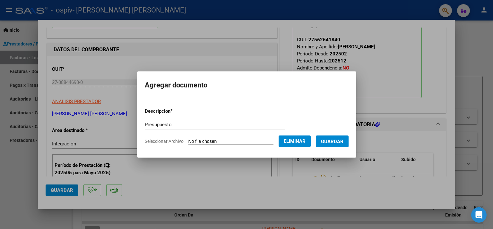
click at [337, 144] on span "Guardar" at bounding box center [332, 142] width 22 height 6
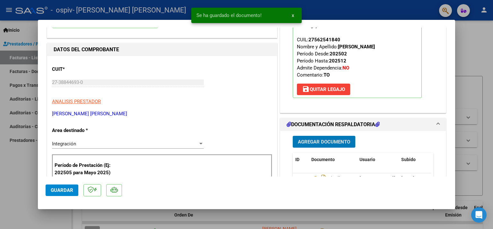
click at [62, 188] on span "Guardar" at bounding box center [62, 191] width 22 height 6
click at [7, 183] on div at bounding box center [246, 114] width 493 height 229
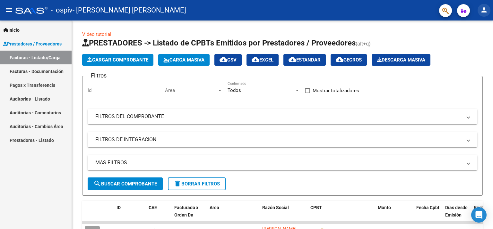
click at [483, 11] on mat-icon "person" at bounding box center [484, 10] width 8 height 8
click at [468, 44] on button "exit_to_app Salir" at bounding box center [470, 42] width 39 height 15
